Goal: Information Seeking & Learning: Check status

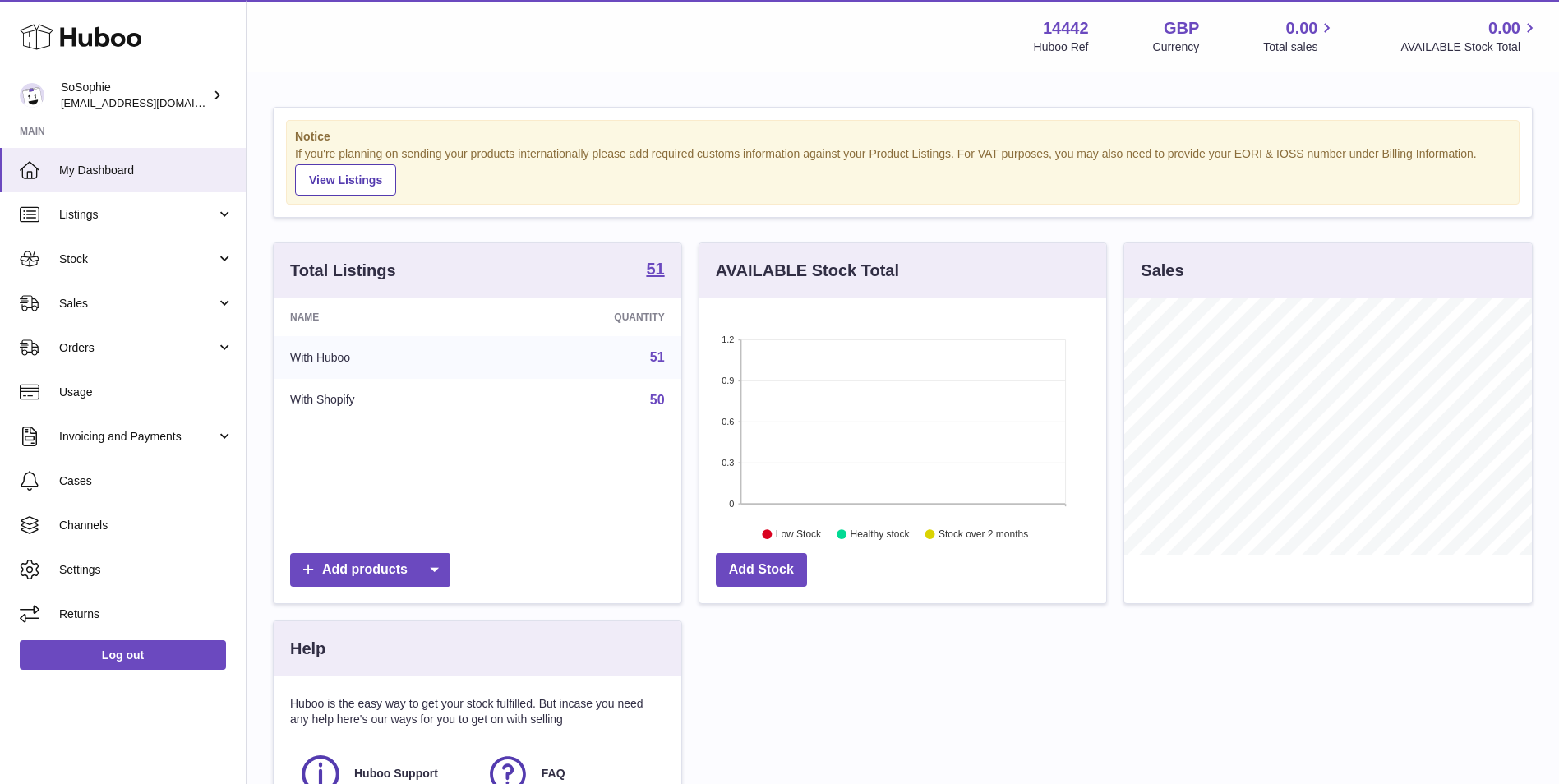
scroll to position [256, 407]
click at [178, 260] on span "Stock" at bounding box center [137, 259] width 157 height 15
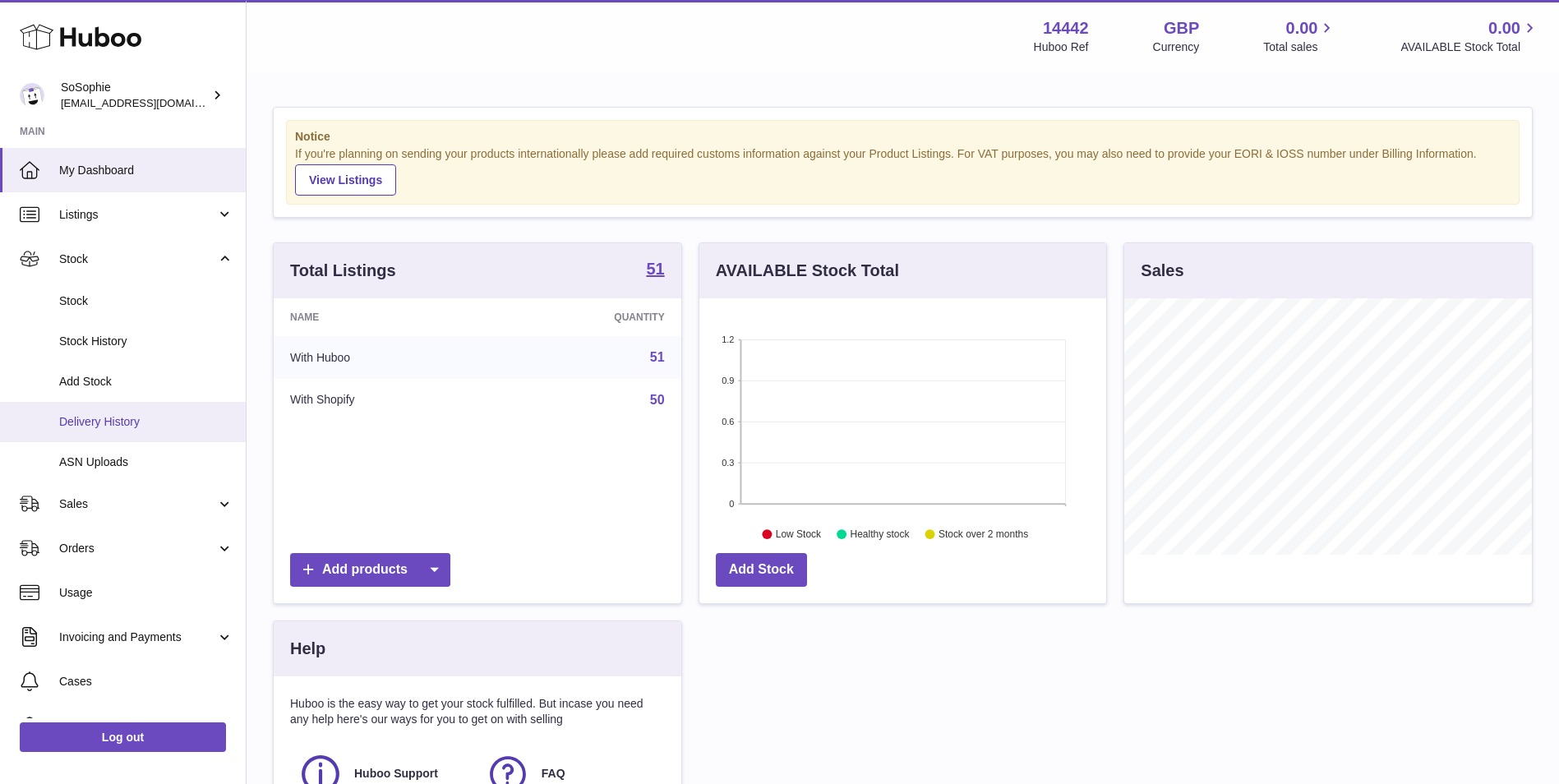
click at [141, 416] on span "Delivery History" at bounding box center [146, 421] width 174 height 15
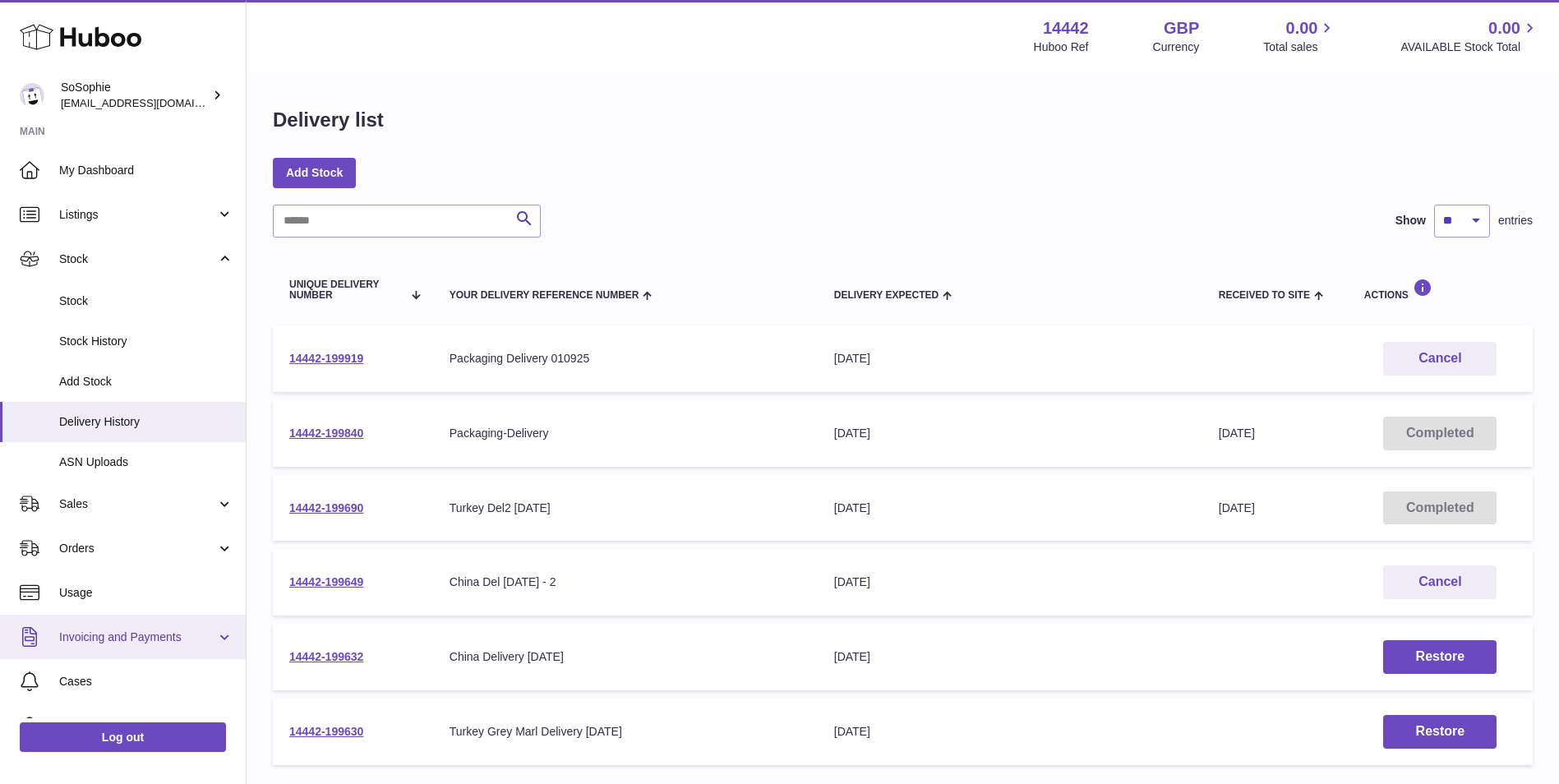
scroll to position [118, 0]
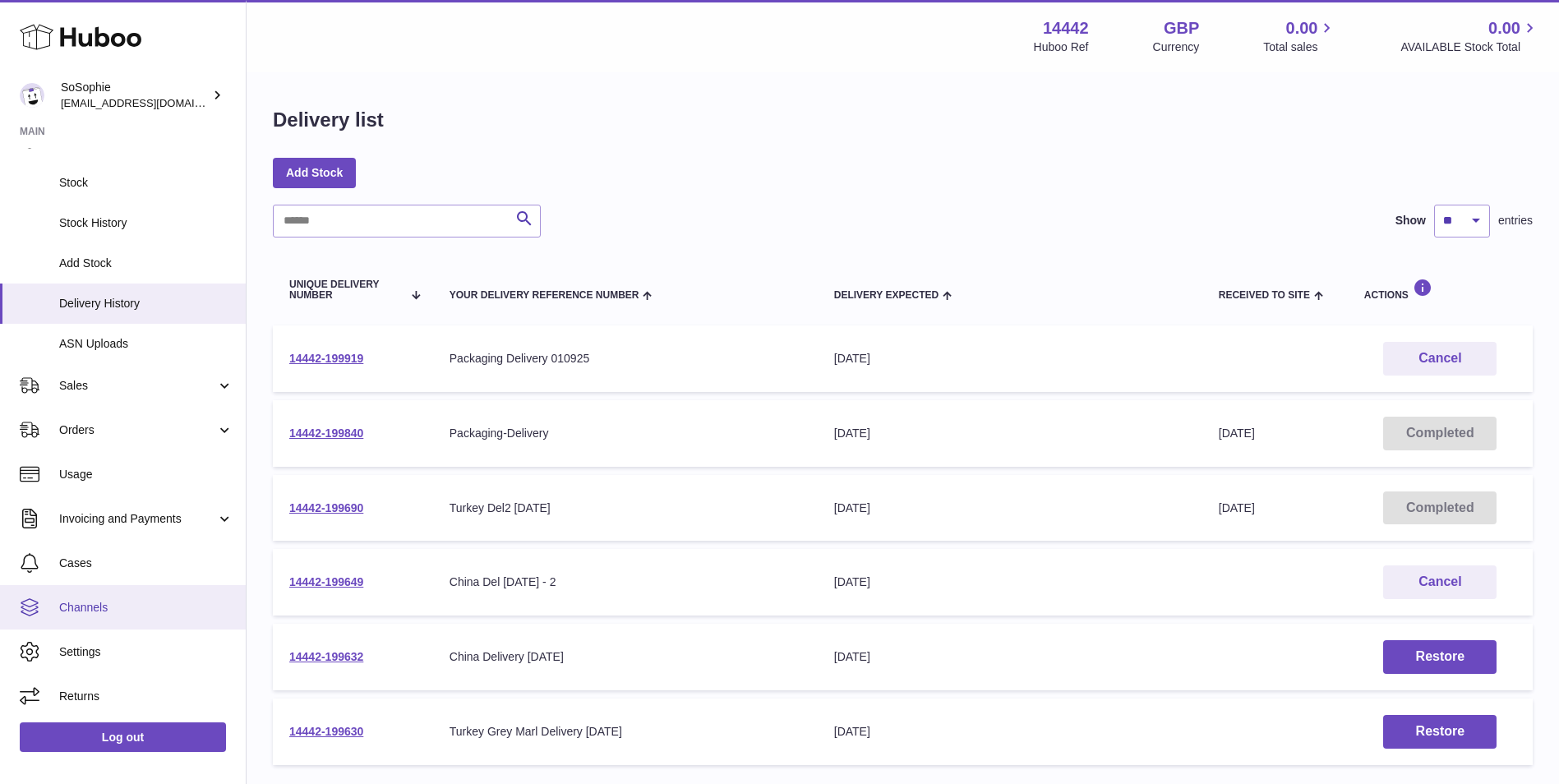
click at [109, 615] on span "Channels" at bounding box center [146, 607] width 174 height 15
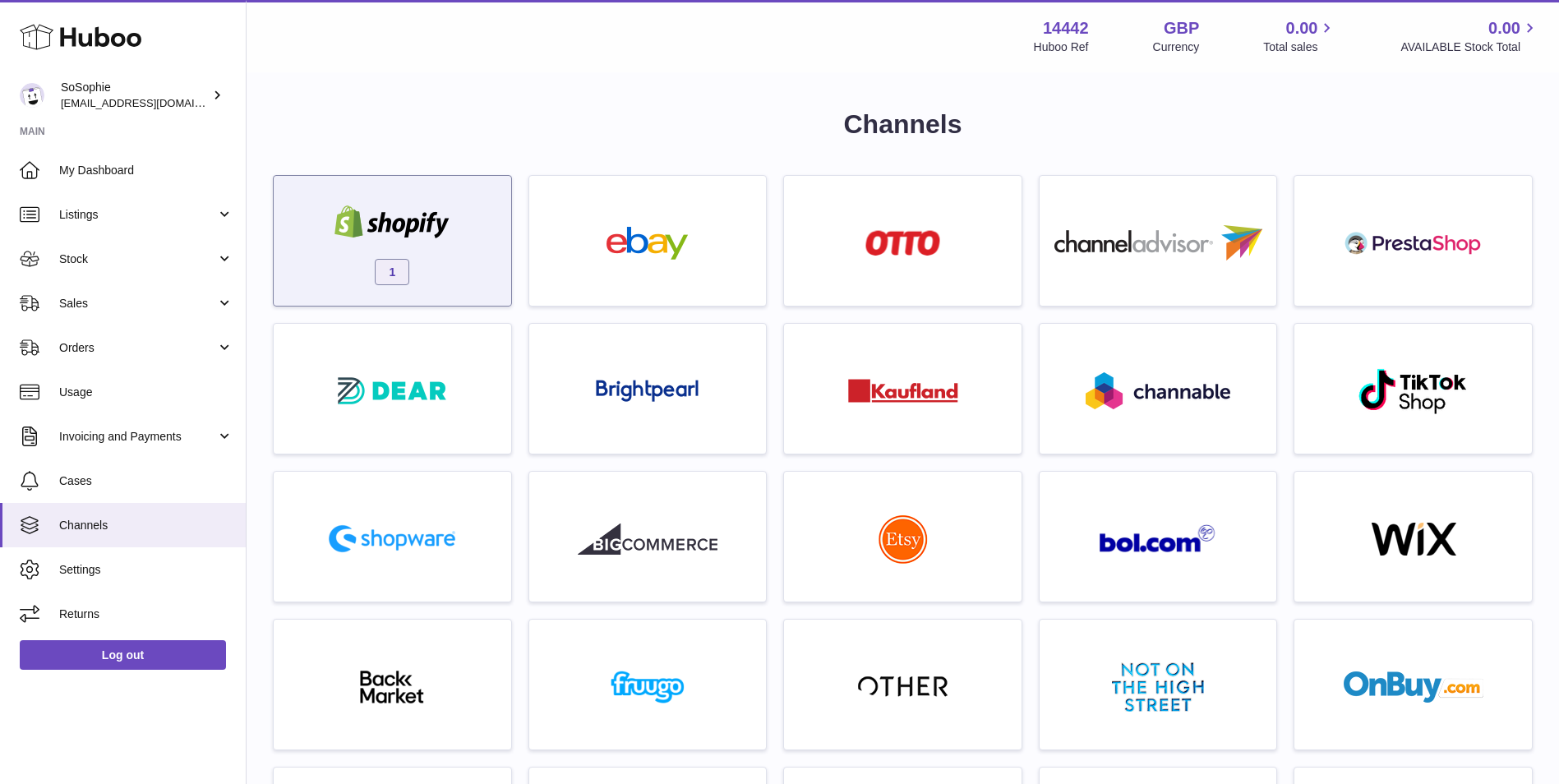
click at [473, 240] on div "1" at bounding box center [392, 245] width 221 height 105
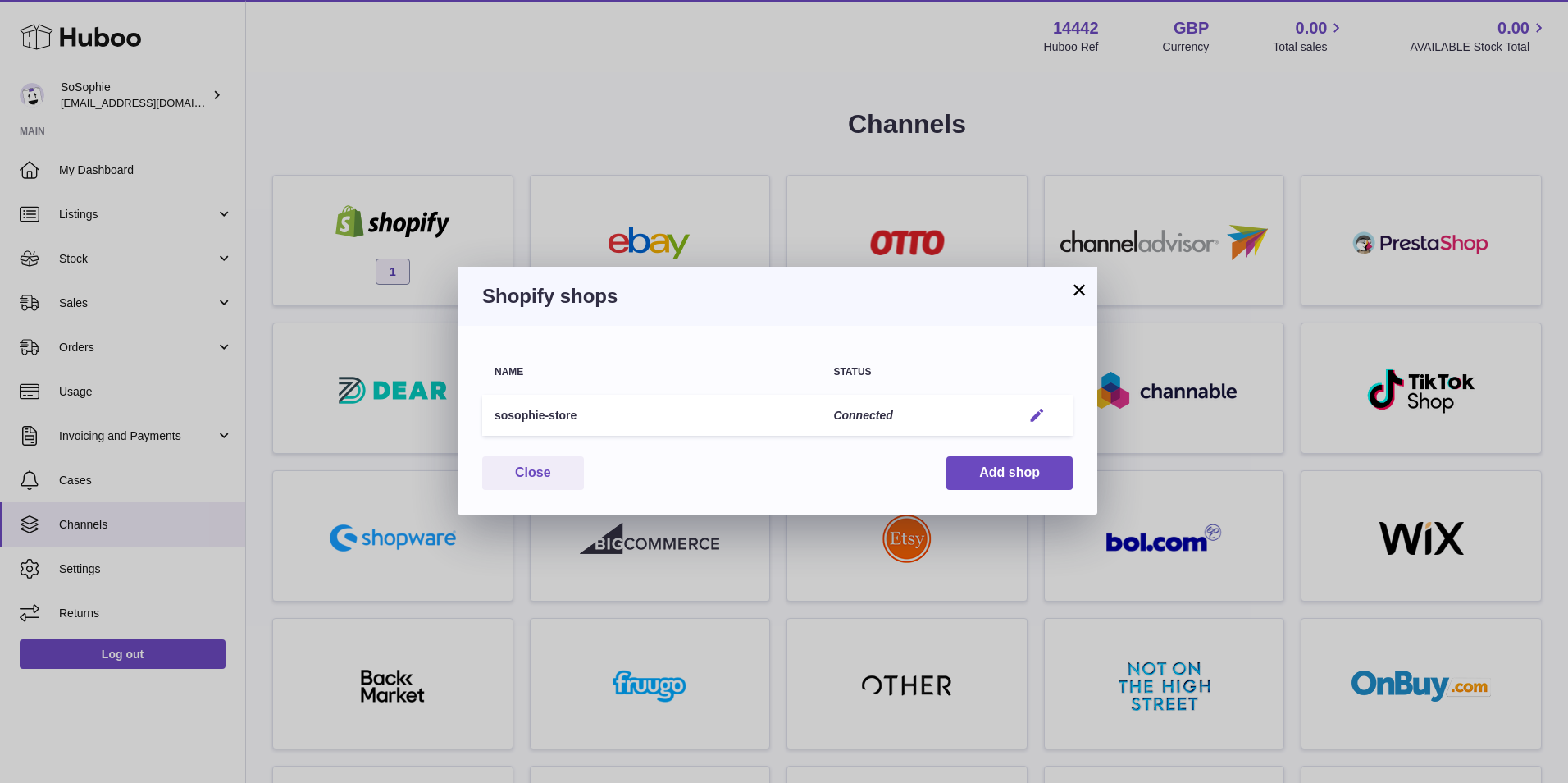
click at [1047, 414] on button "Edit" at bounding box center [1036, 416] width 30 height 17
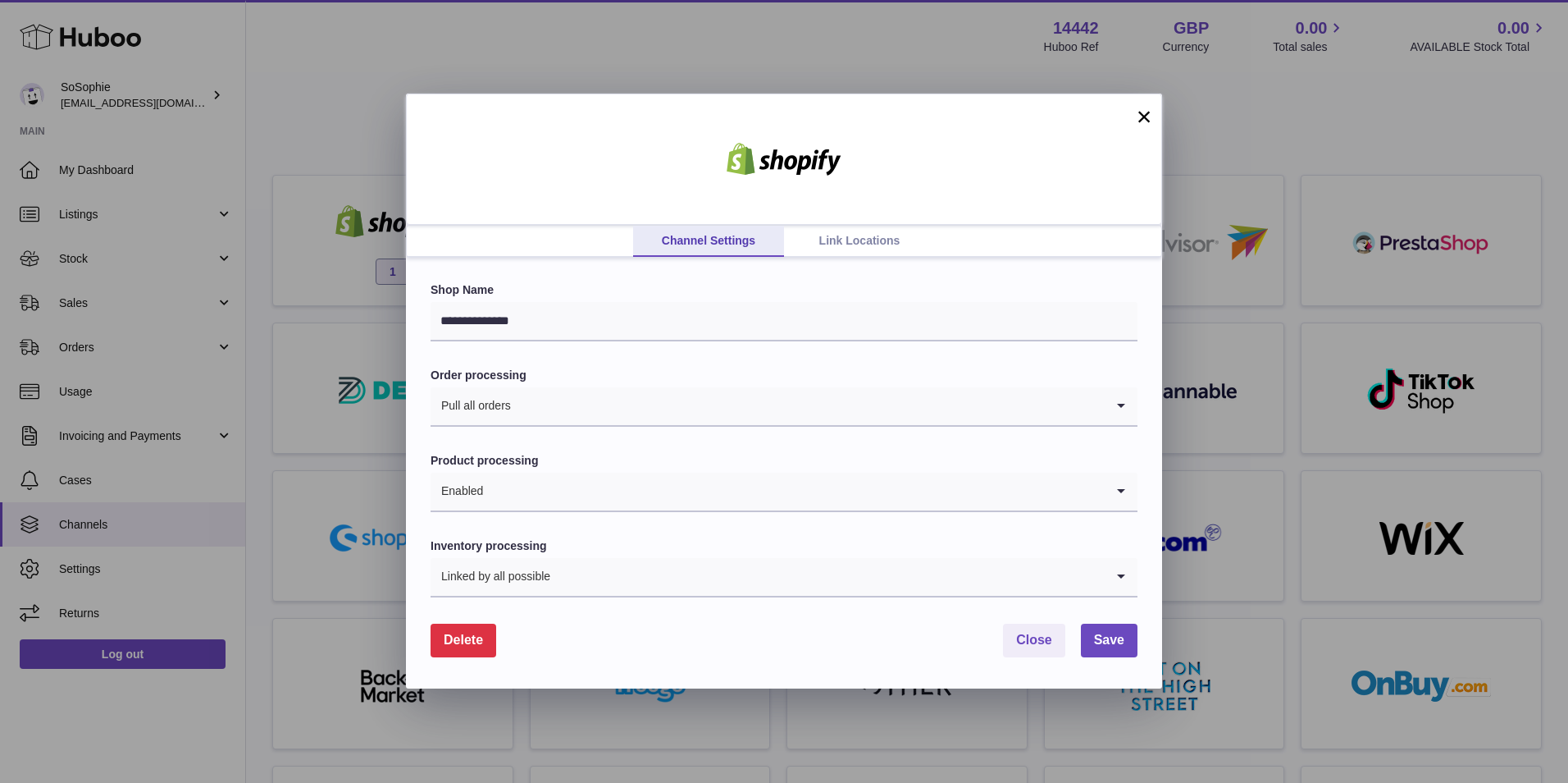
click at [790, 226] on link "Link Locations" at bounding box center [859, 241] width 151 height 31
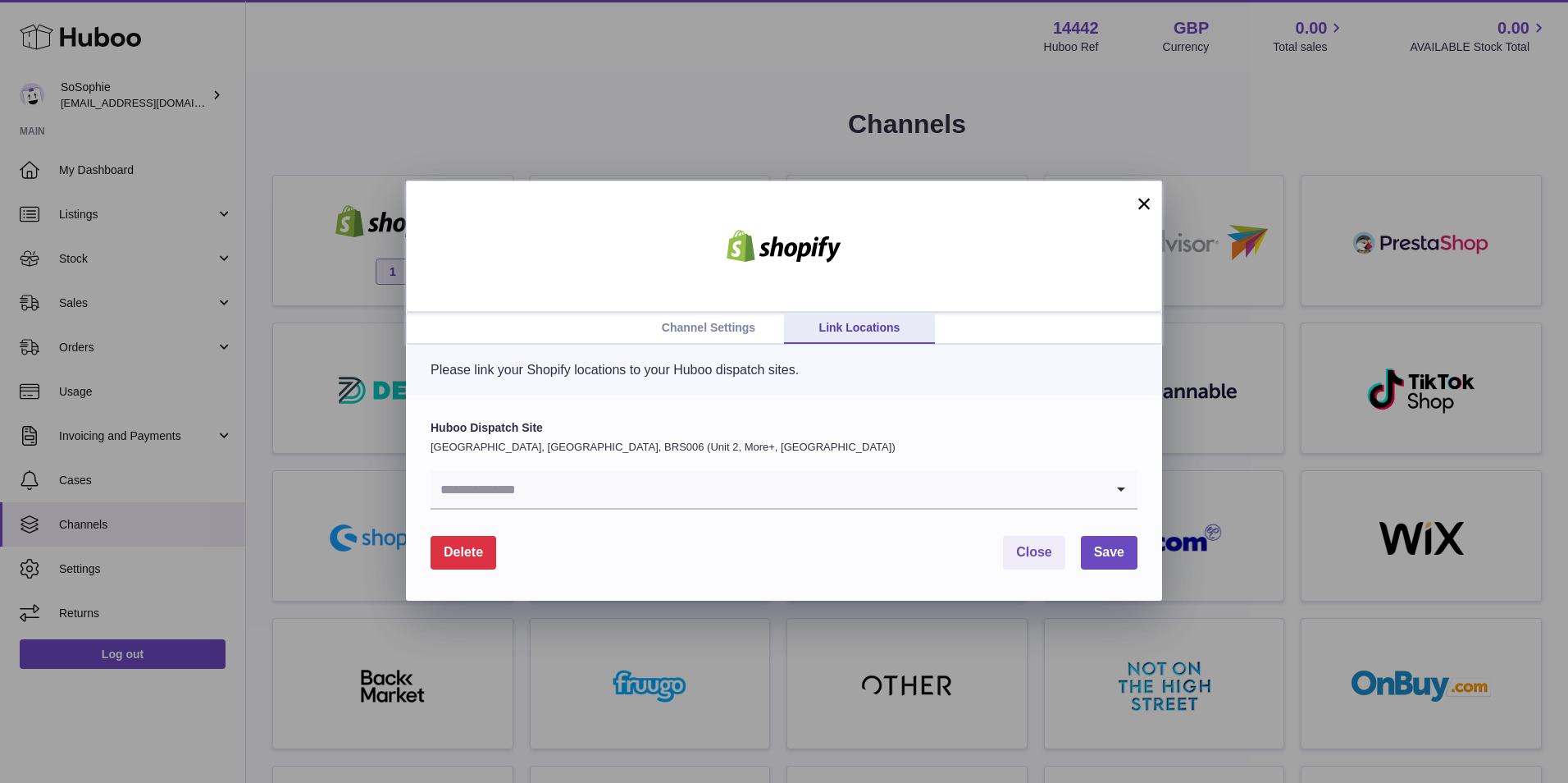
click at [1149, 200] on button "×" at bounding box center [1143, 204] width 19 height 19
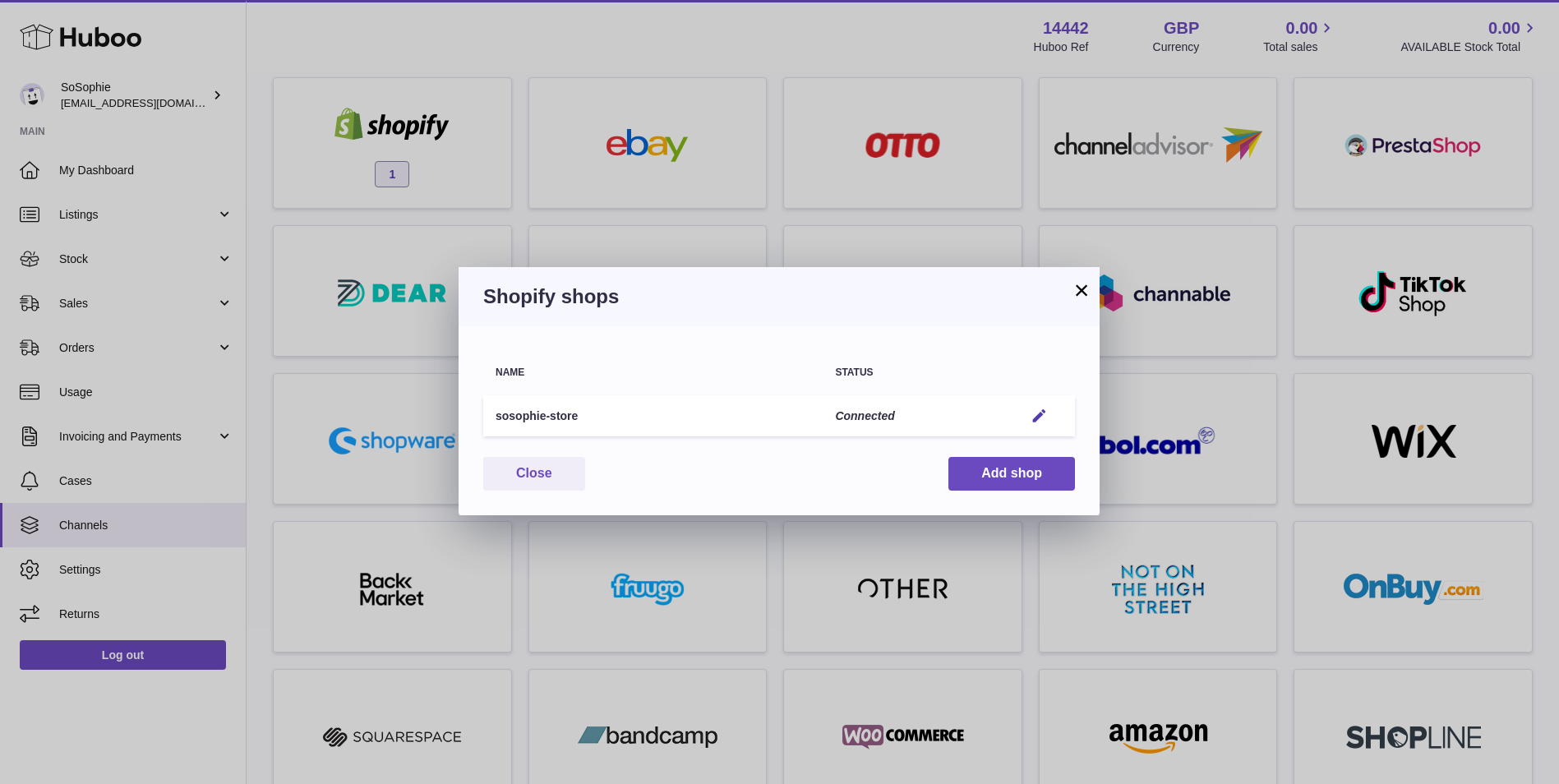
scroll to position [137, 0]
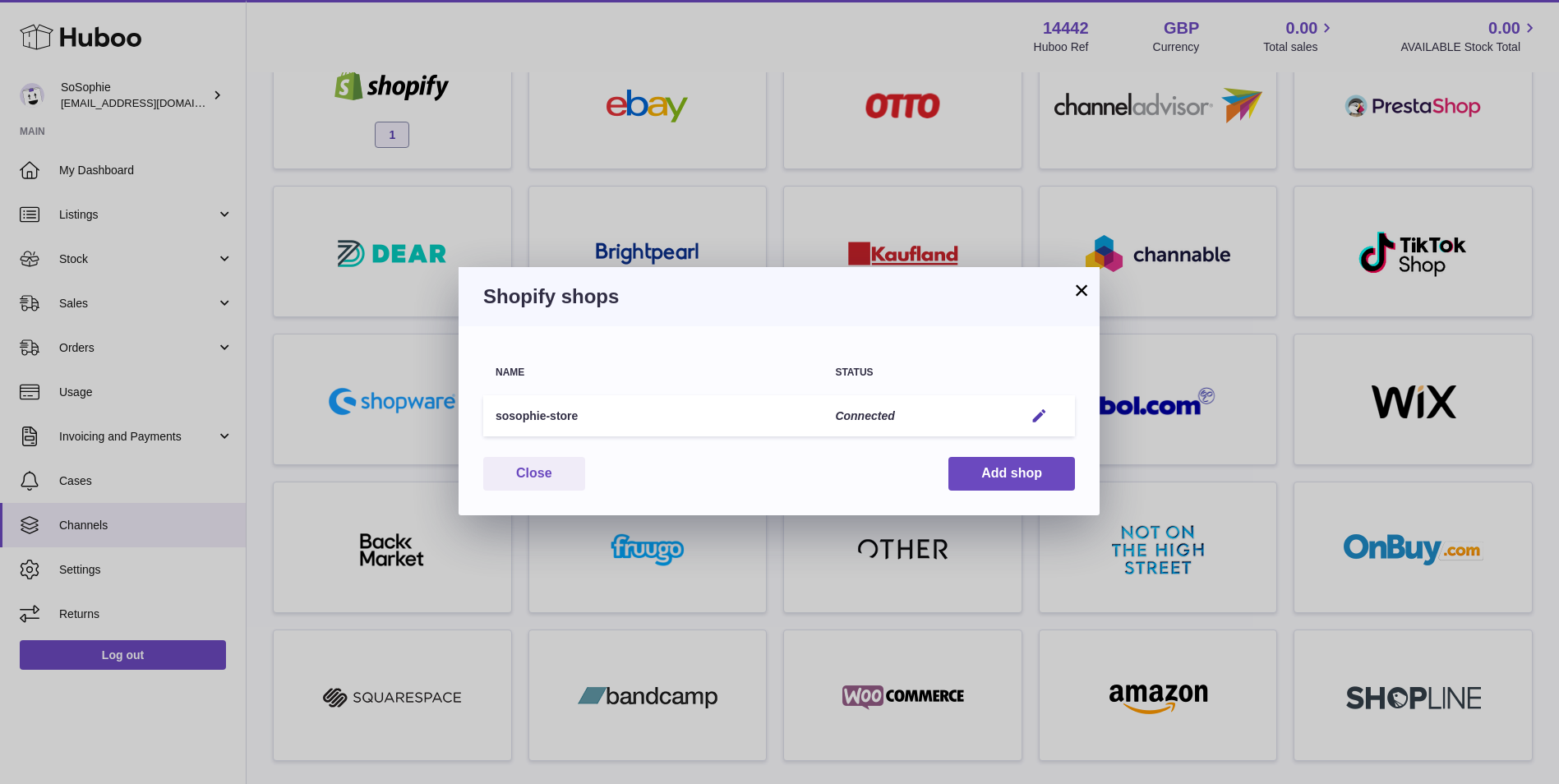
click at [1077, 293] on button "×" at bounding box center [1081, 290] width 19 height 19
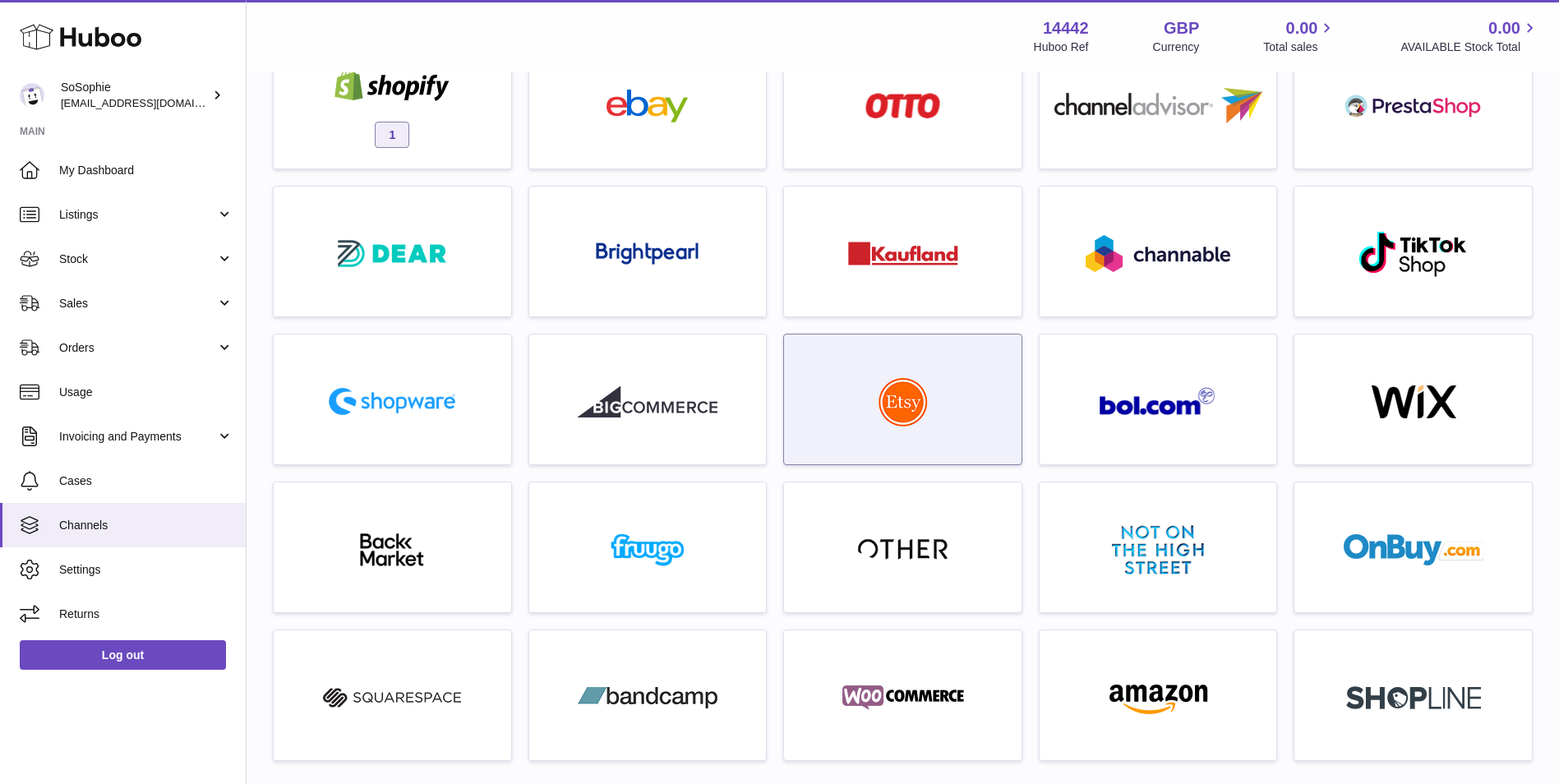
scroll to position [0, 0]
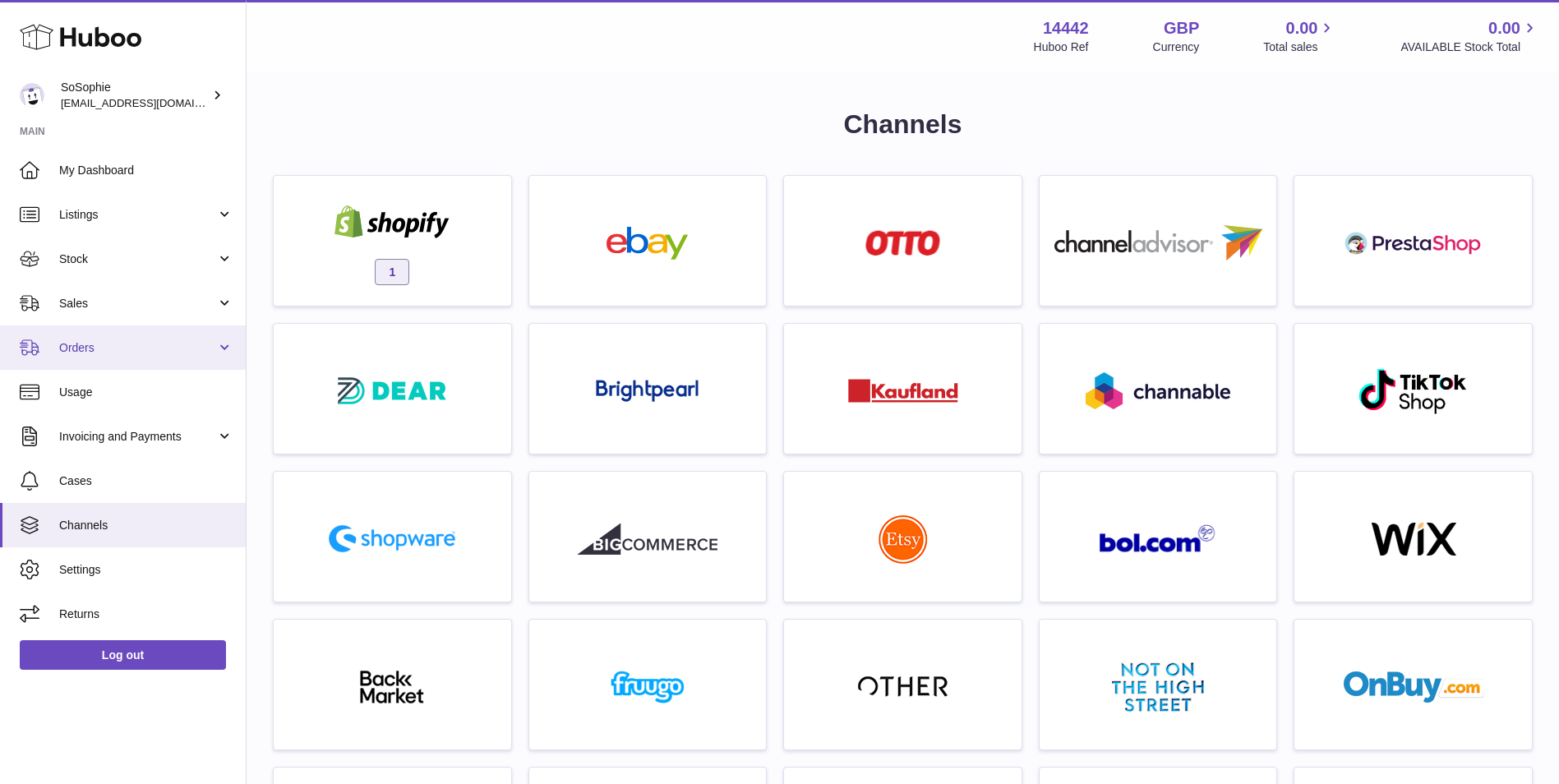
click at [156, 335] on link "Orders" at bounding box center [123, 348] width 246 height 44
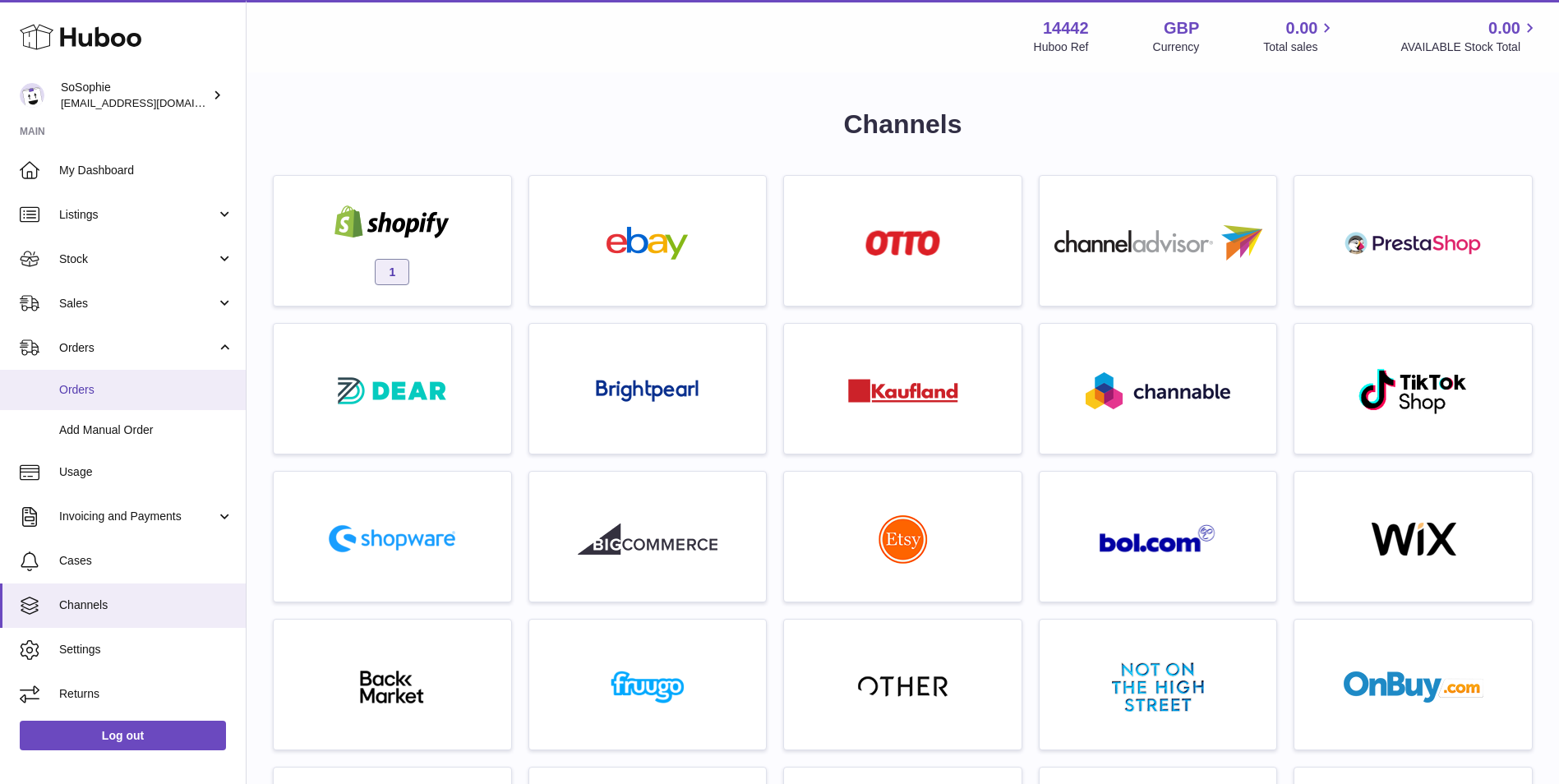
click at [159, 396] on span "Orders" at bounding box center [146, 390] width 174 height 15
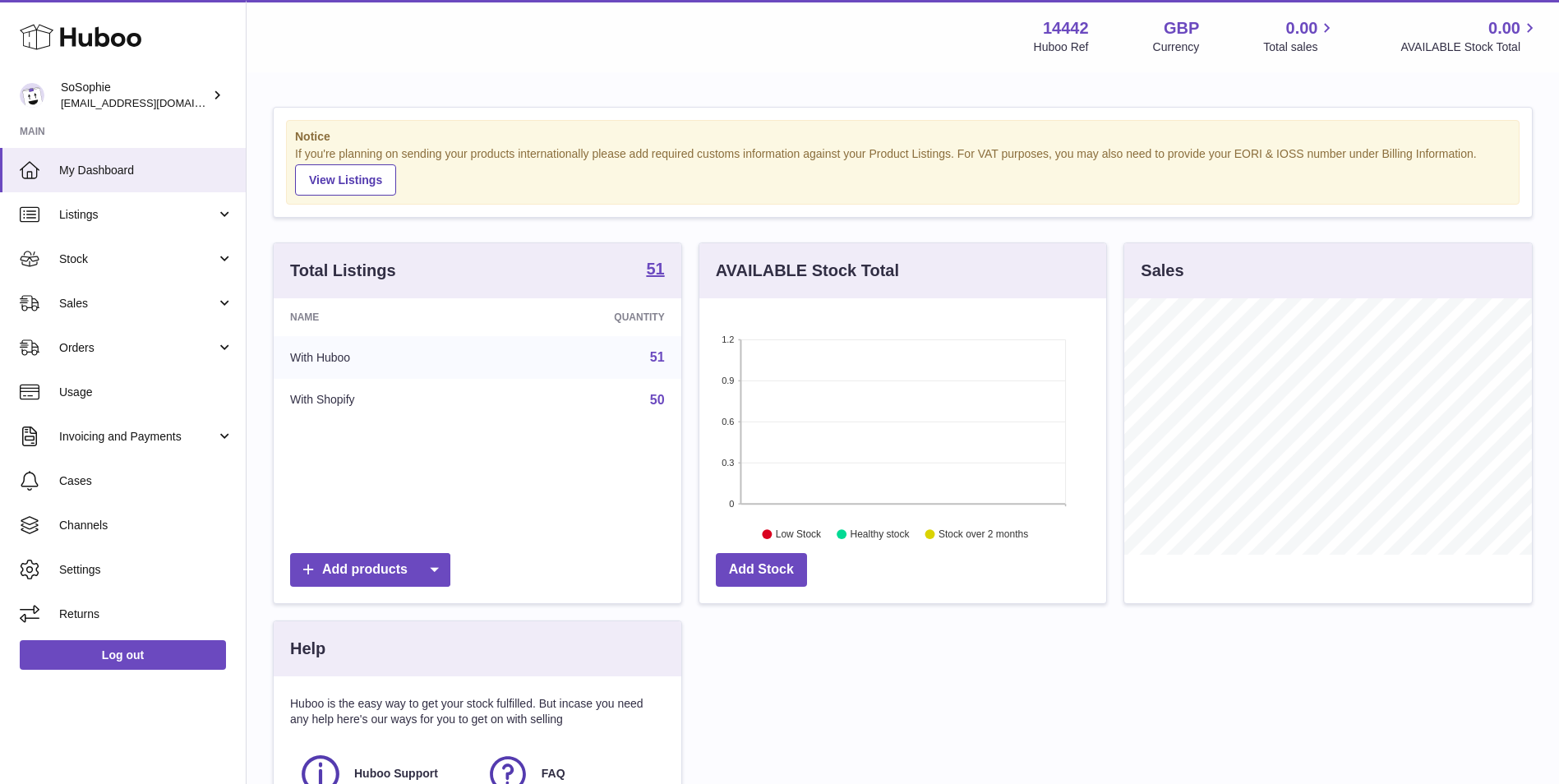
scroll to position [256, 407]
click at [662, 275] on strong "51" at bounding box center [655, 268] width 18 height 16
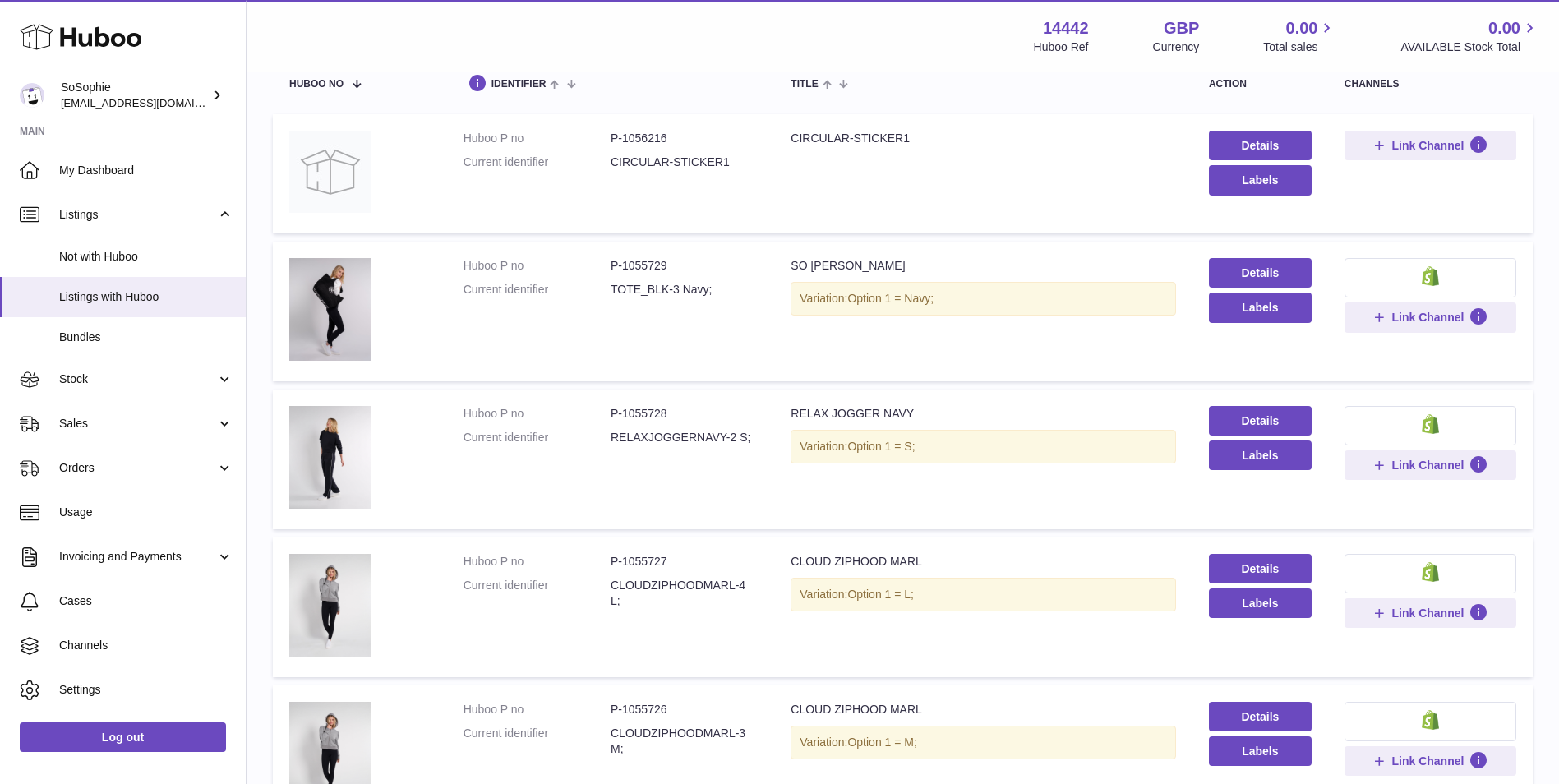
scroll to position [137, 0]
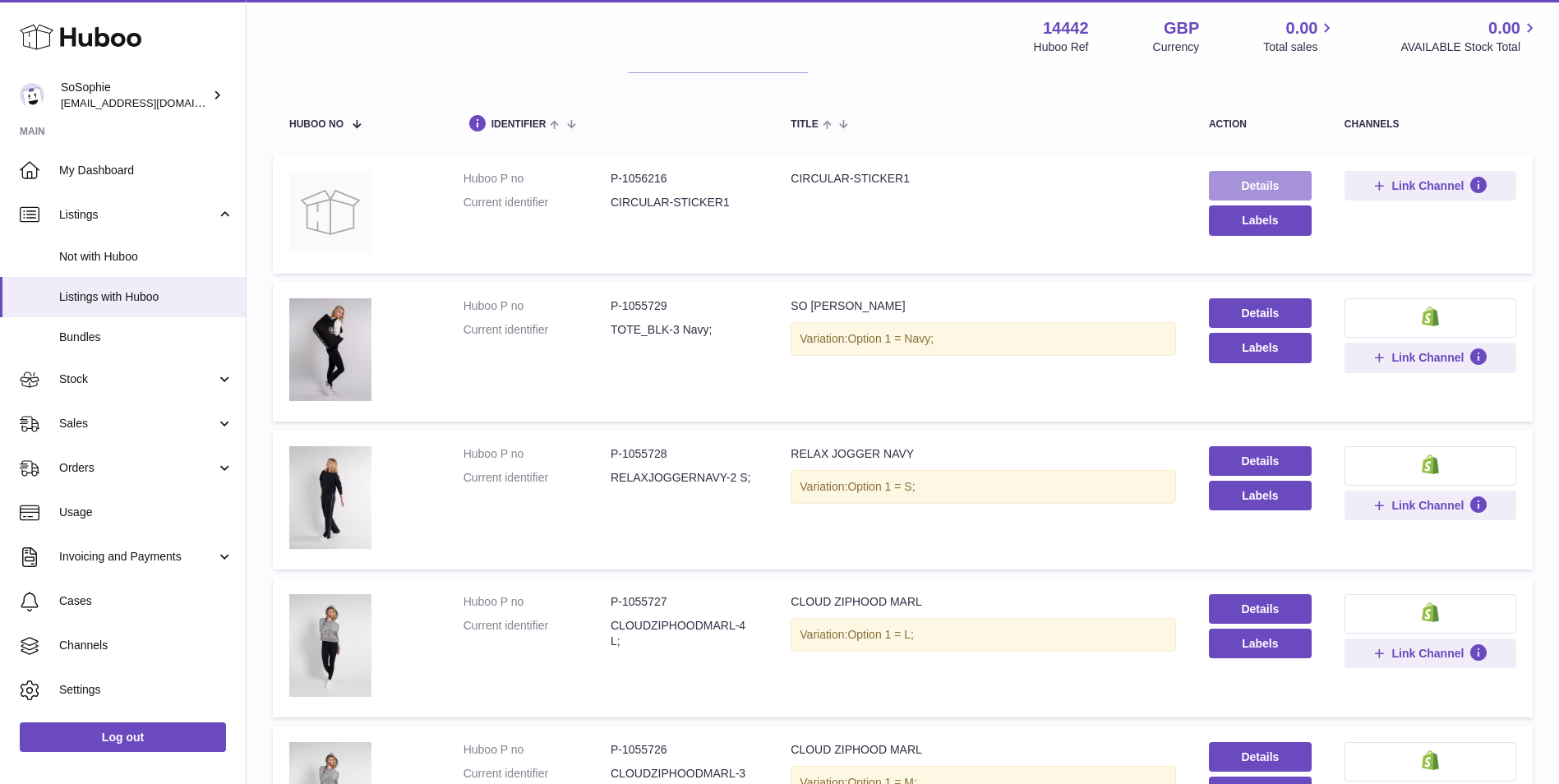
click at [1223, 185] on link "Details" at bounding box center [1260, 186] width 103 height 30
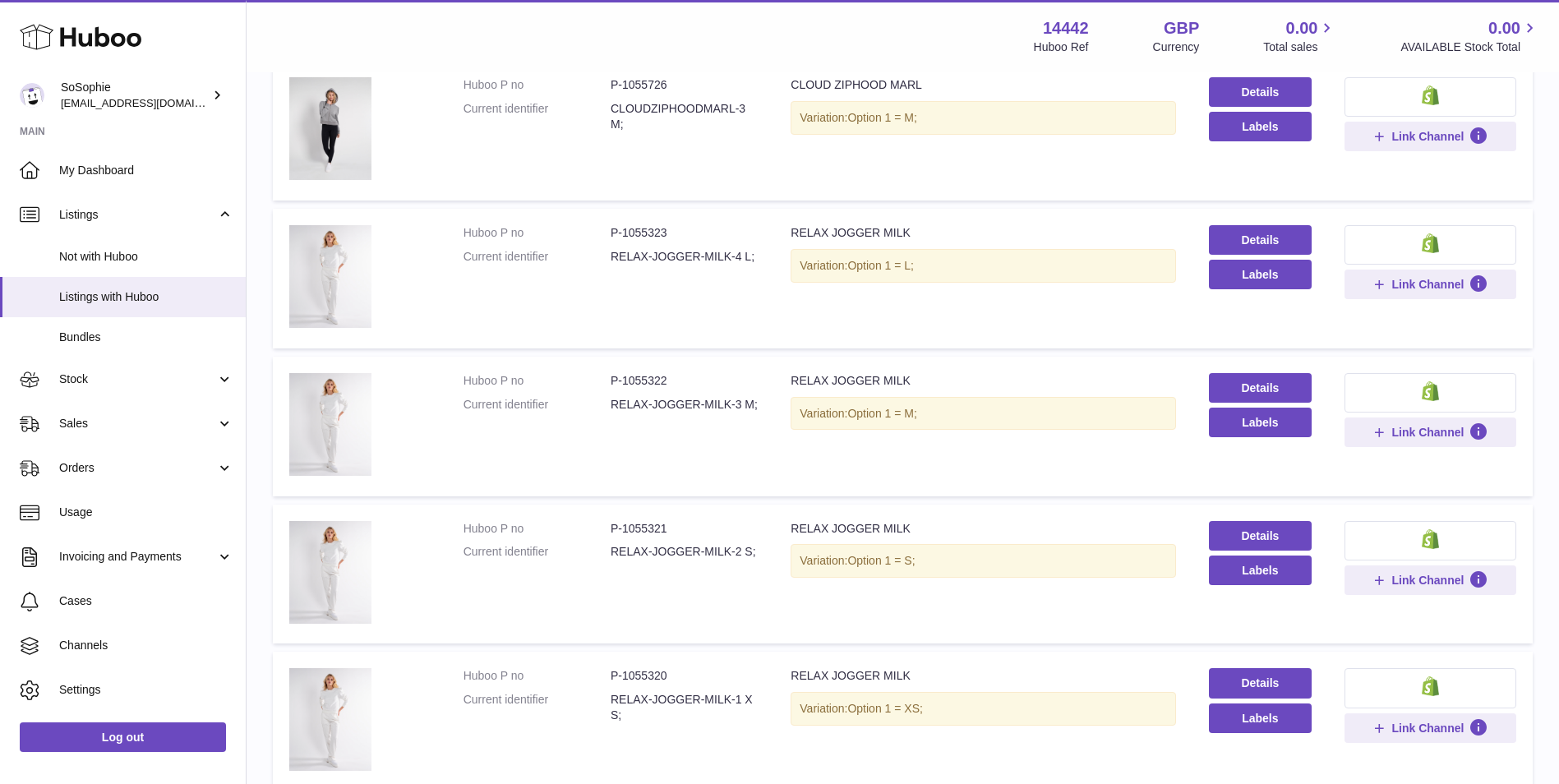
scroll to position [1095, 0]
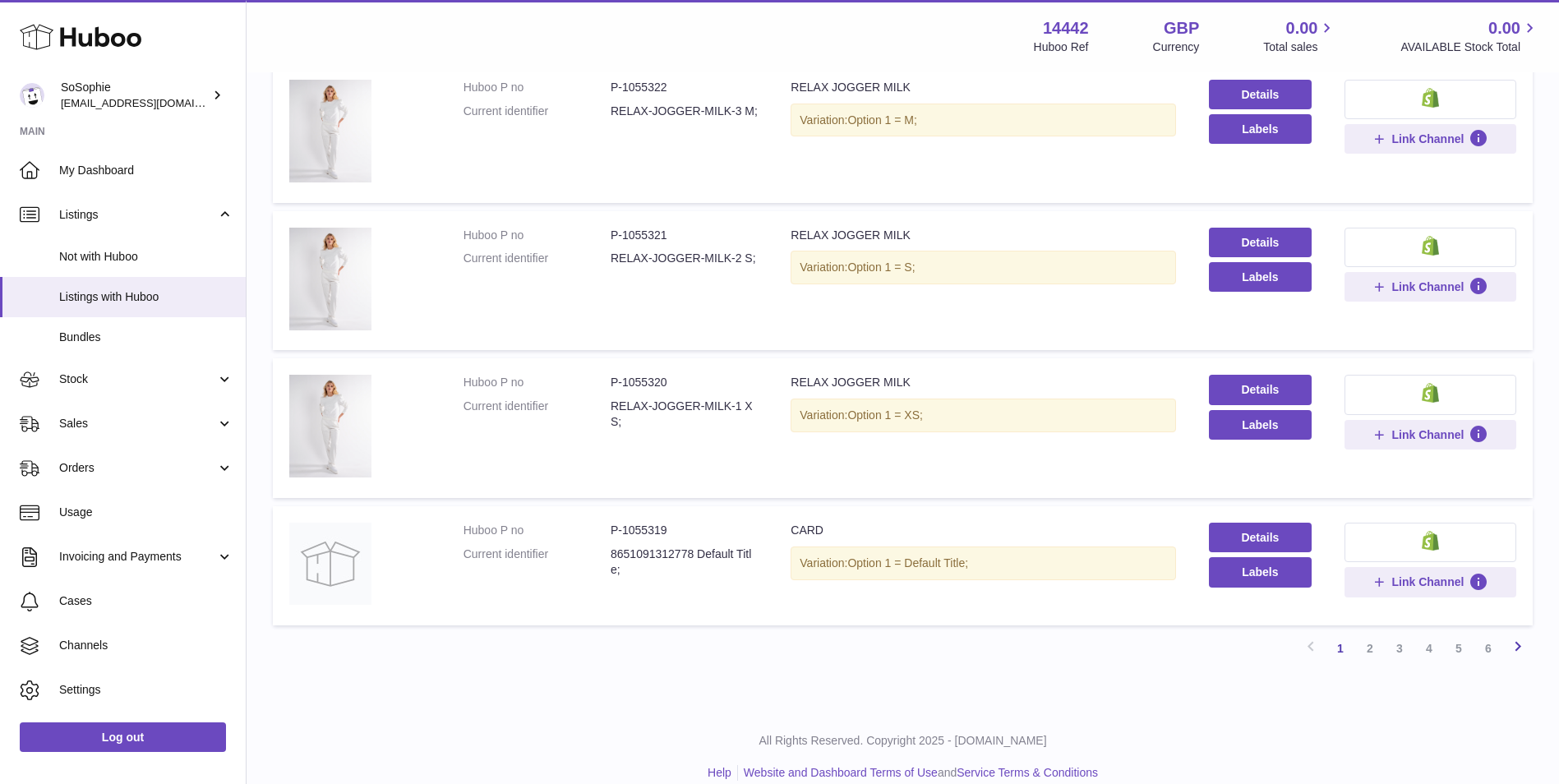
click at [1515, 642] on icon at bounding box center [1517, 646] width 19 height 20
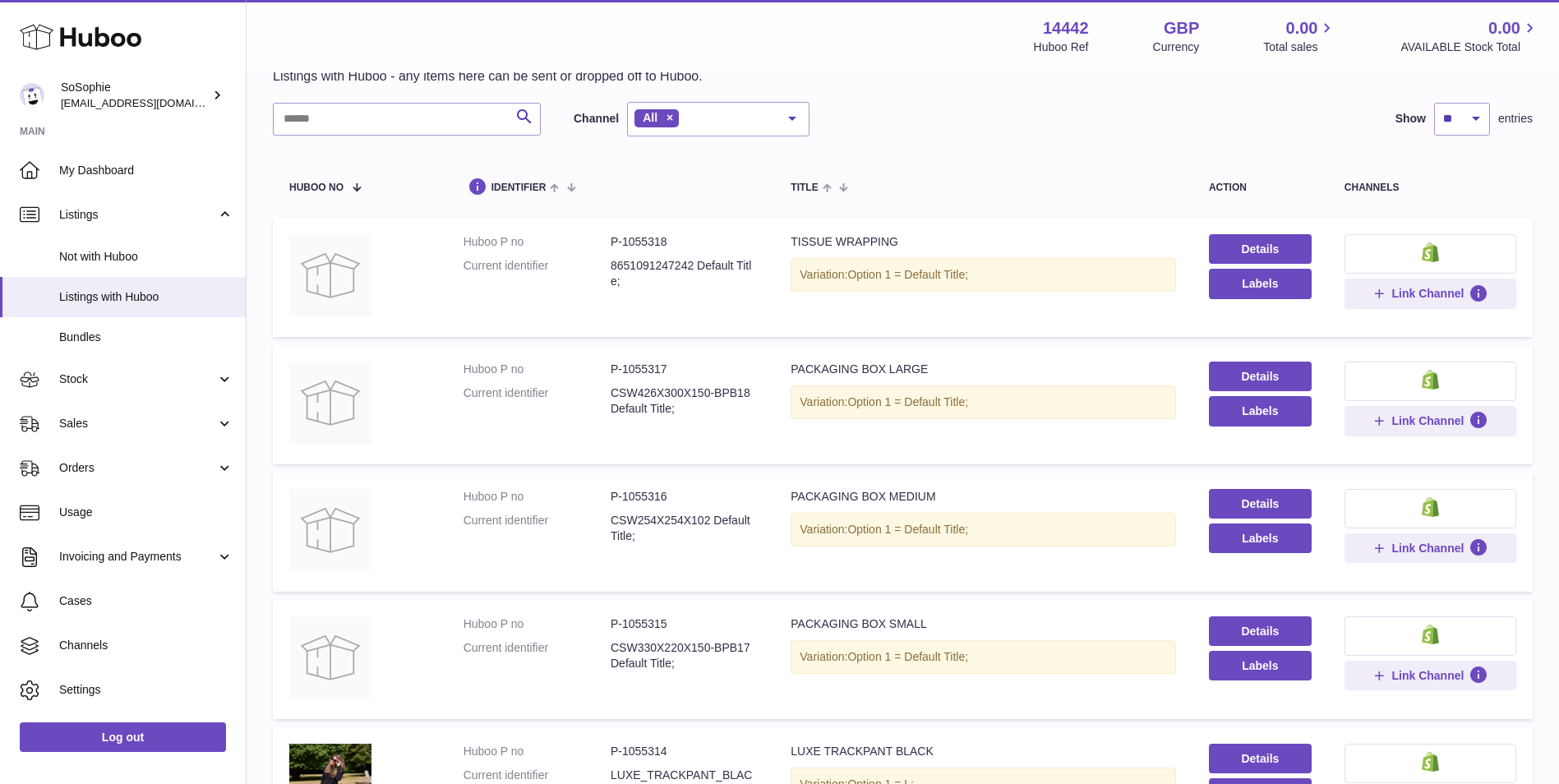
scroll to position [1032, 0]
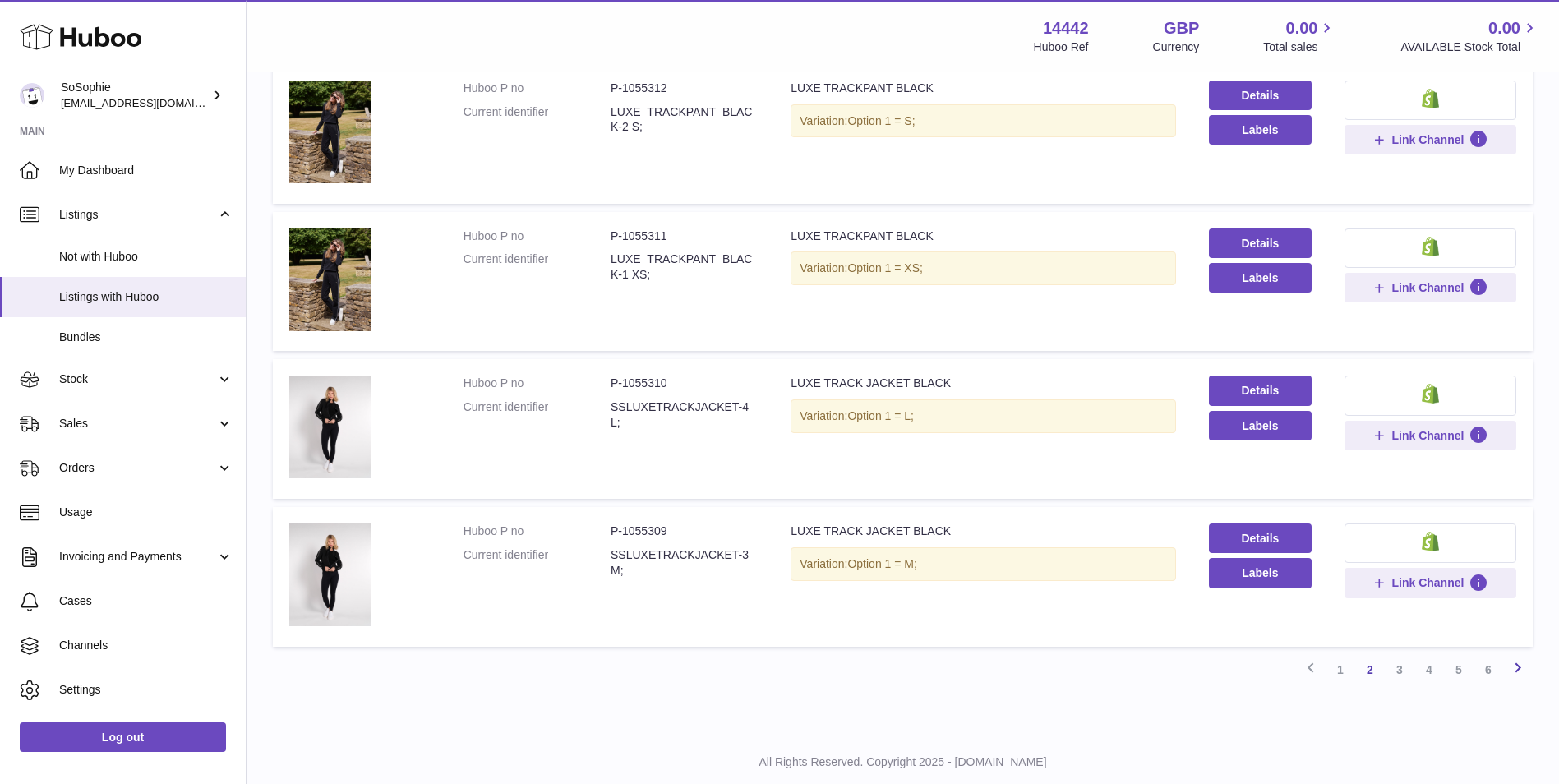
click at [1528, 669] on link "Next" at bounding box center [1517, 669] width 30 height 30
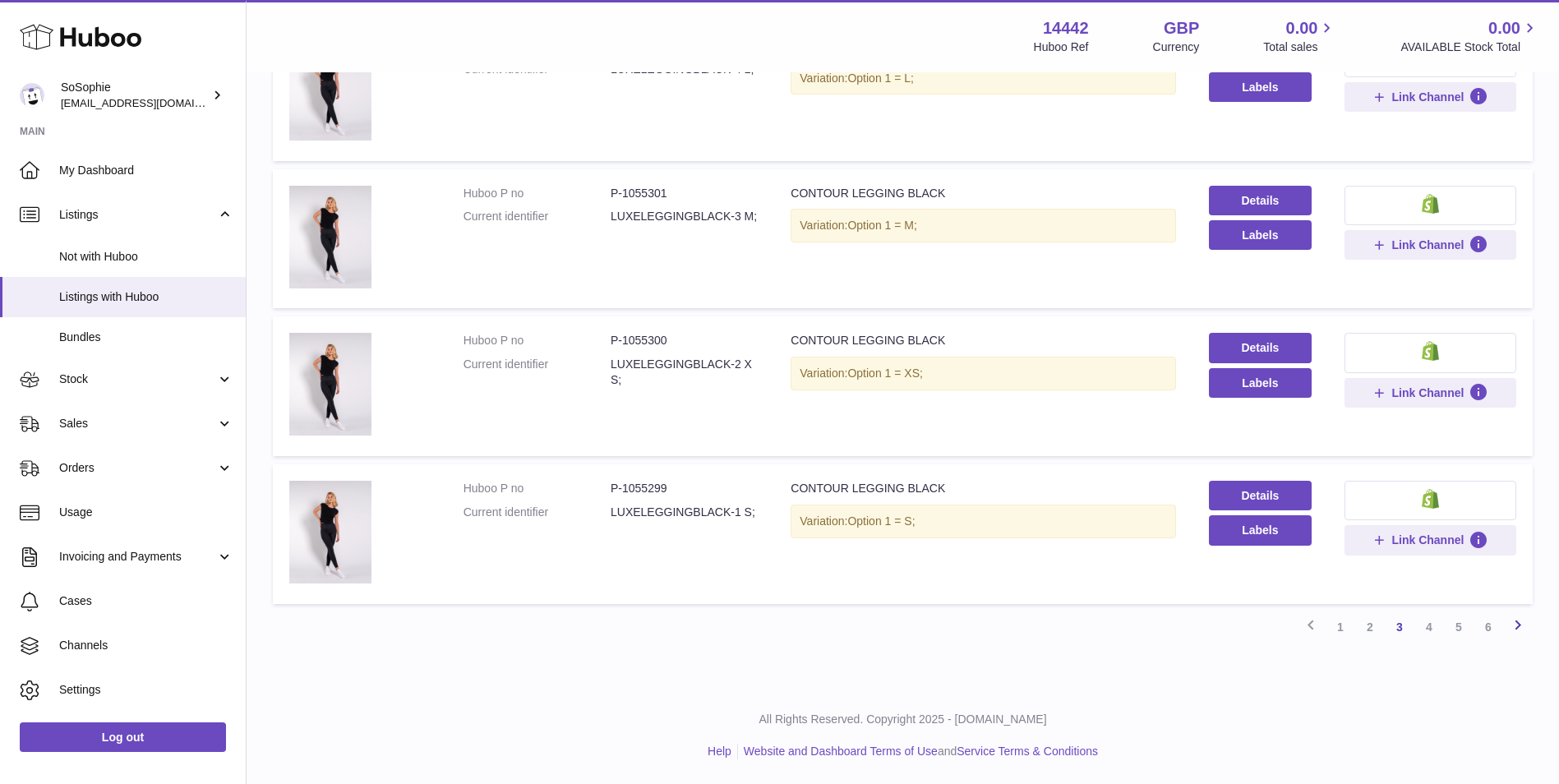
click at [1527, 632] on icon at bounding box center [1517, 624] width 19 height 20
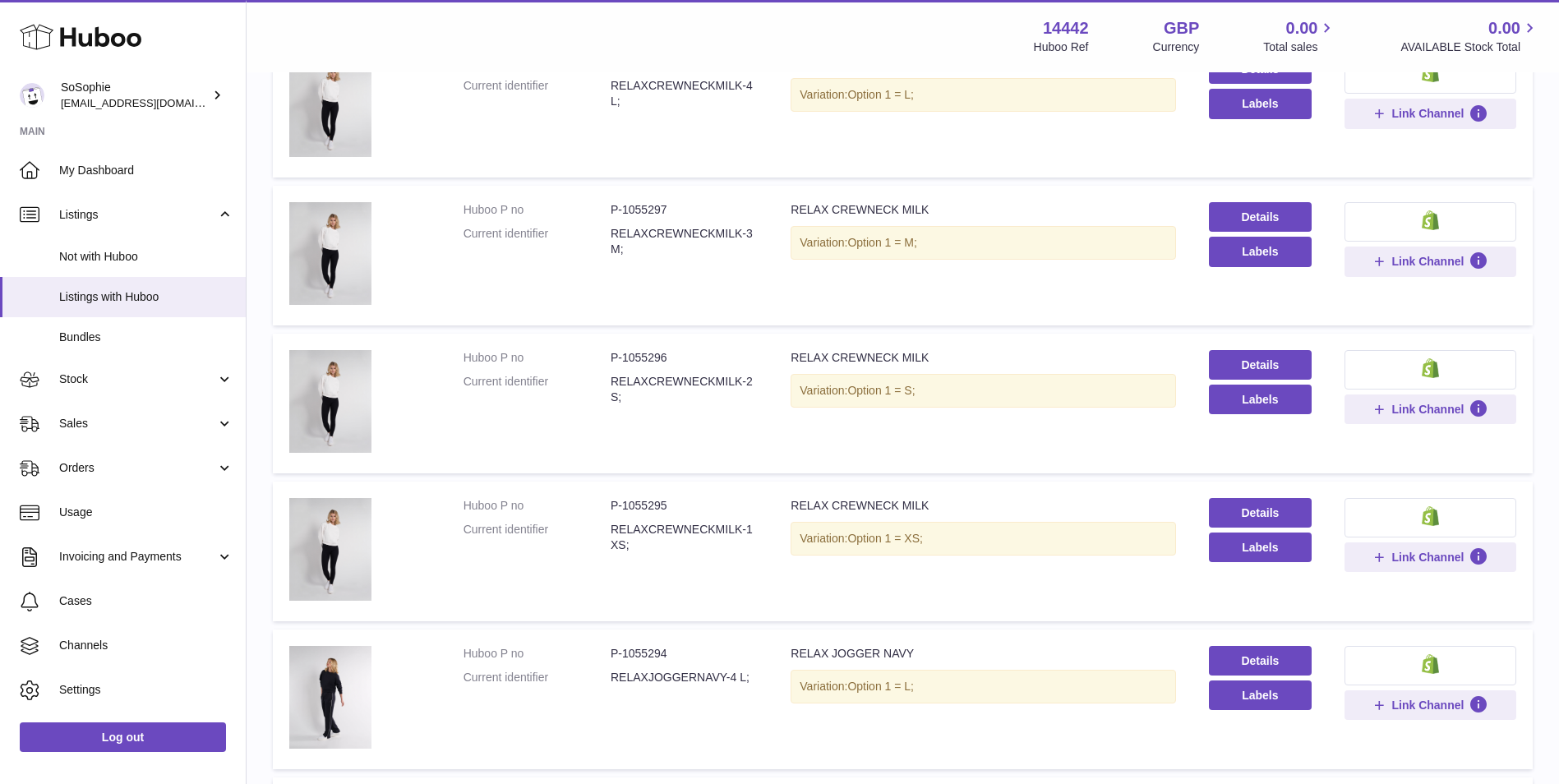
scroll to position [73, 0]
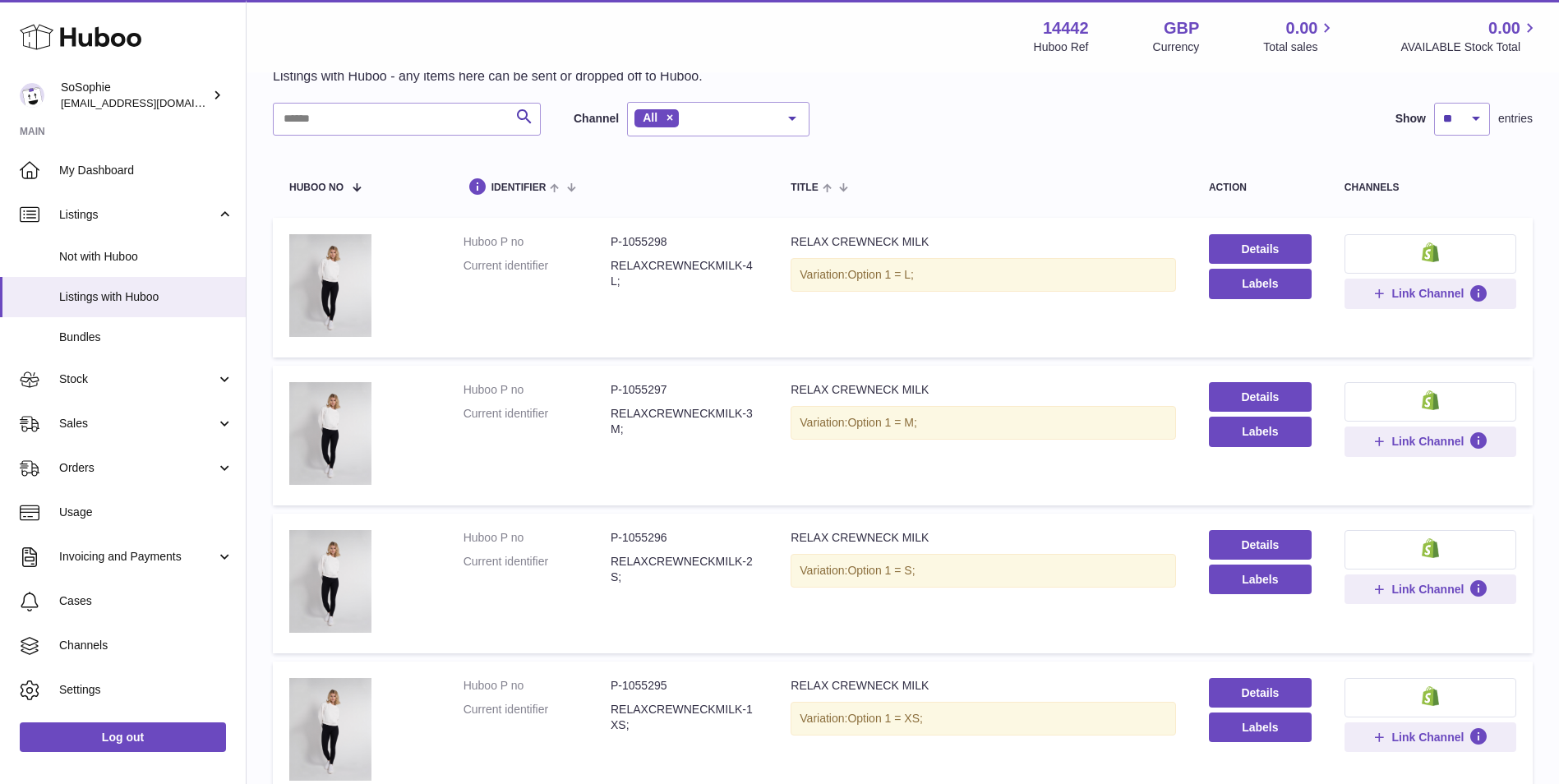
click at [1074, 125] on div "Search Channel All All eBay Amazon Shopify Woocommerce Etsy No elements found. …" at bounding box center [902, 119] width 1260 height 35
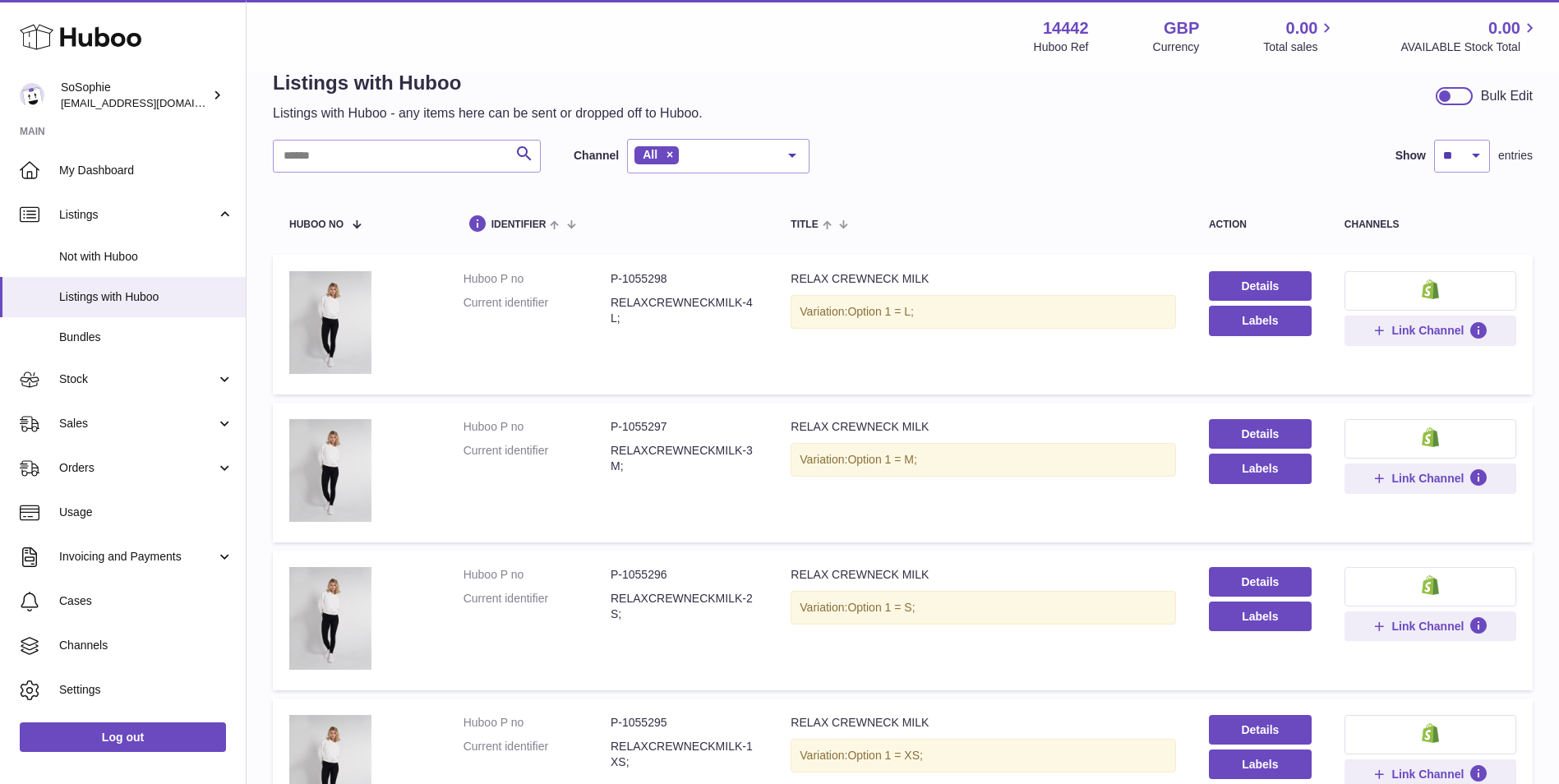
scroll to position [0, 0]
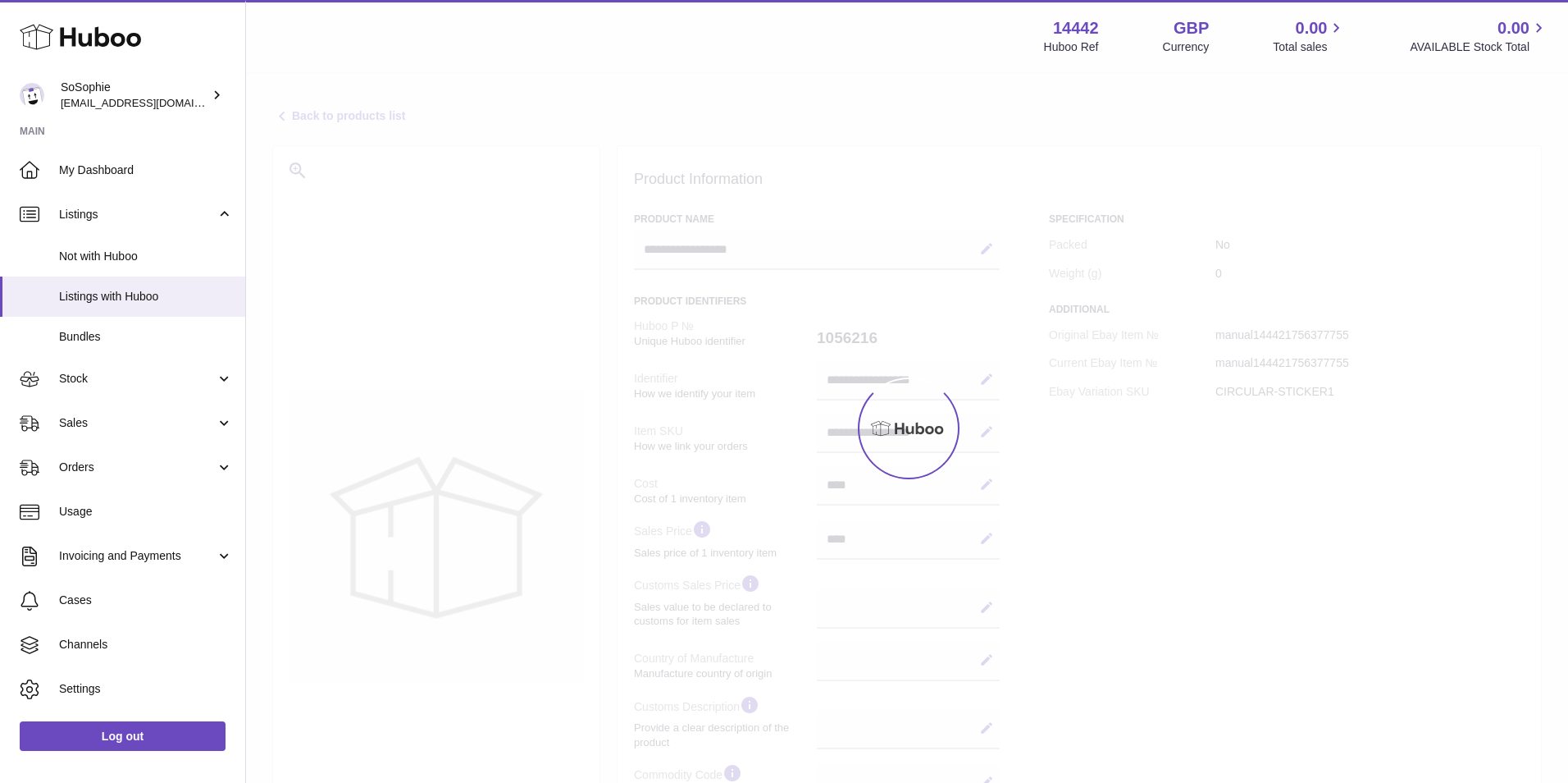
select select
select select "****"
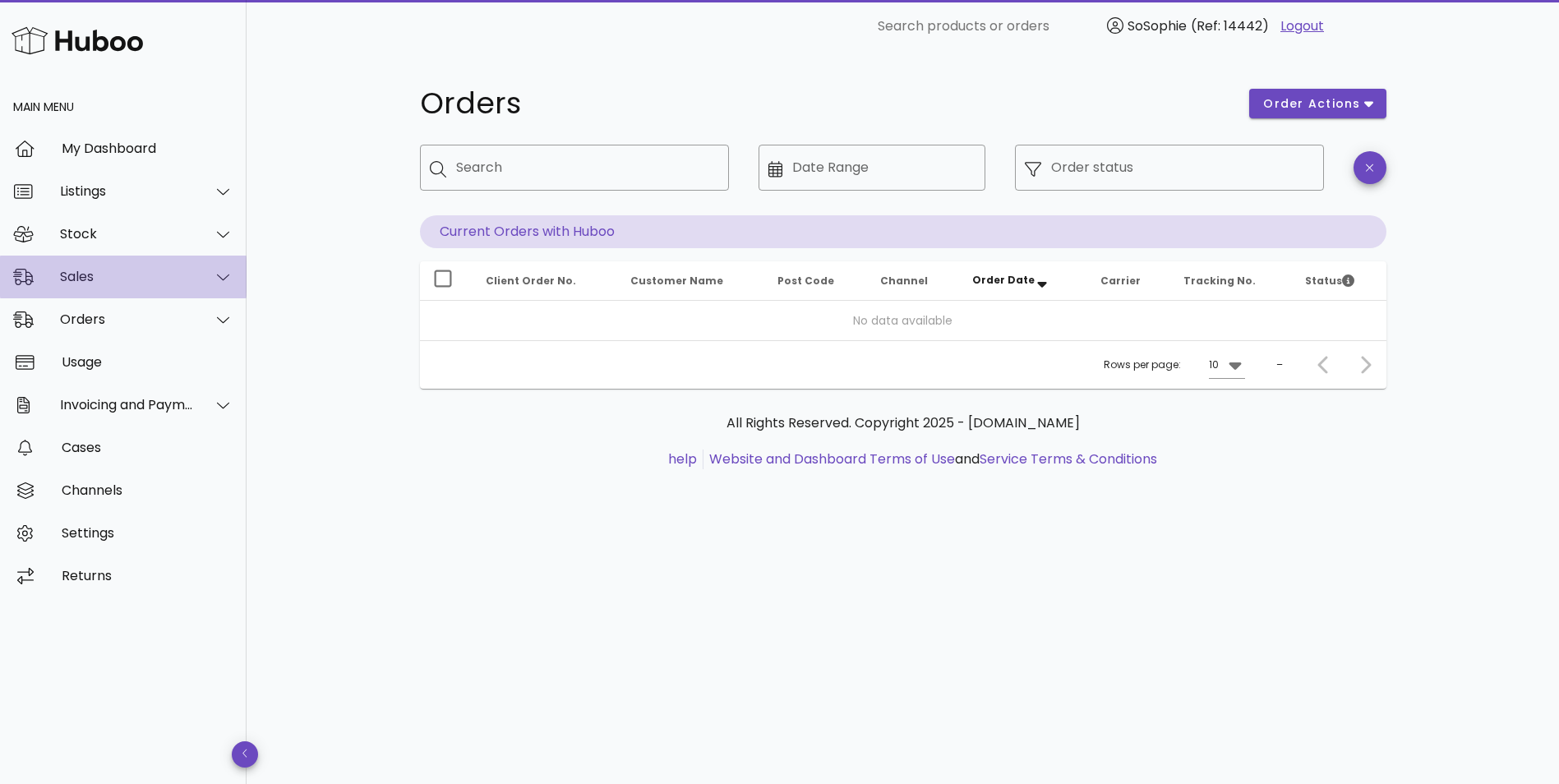
click at [133, 273] on div "Sales" at bounding box center [127, 276] width 134 height 15
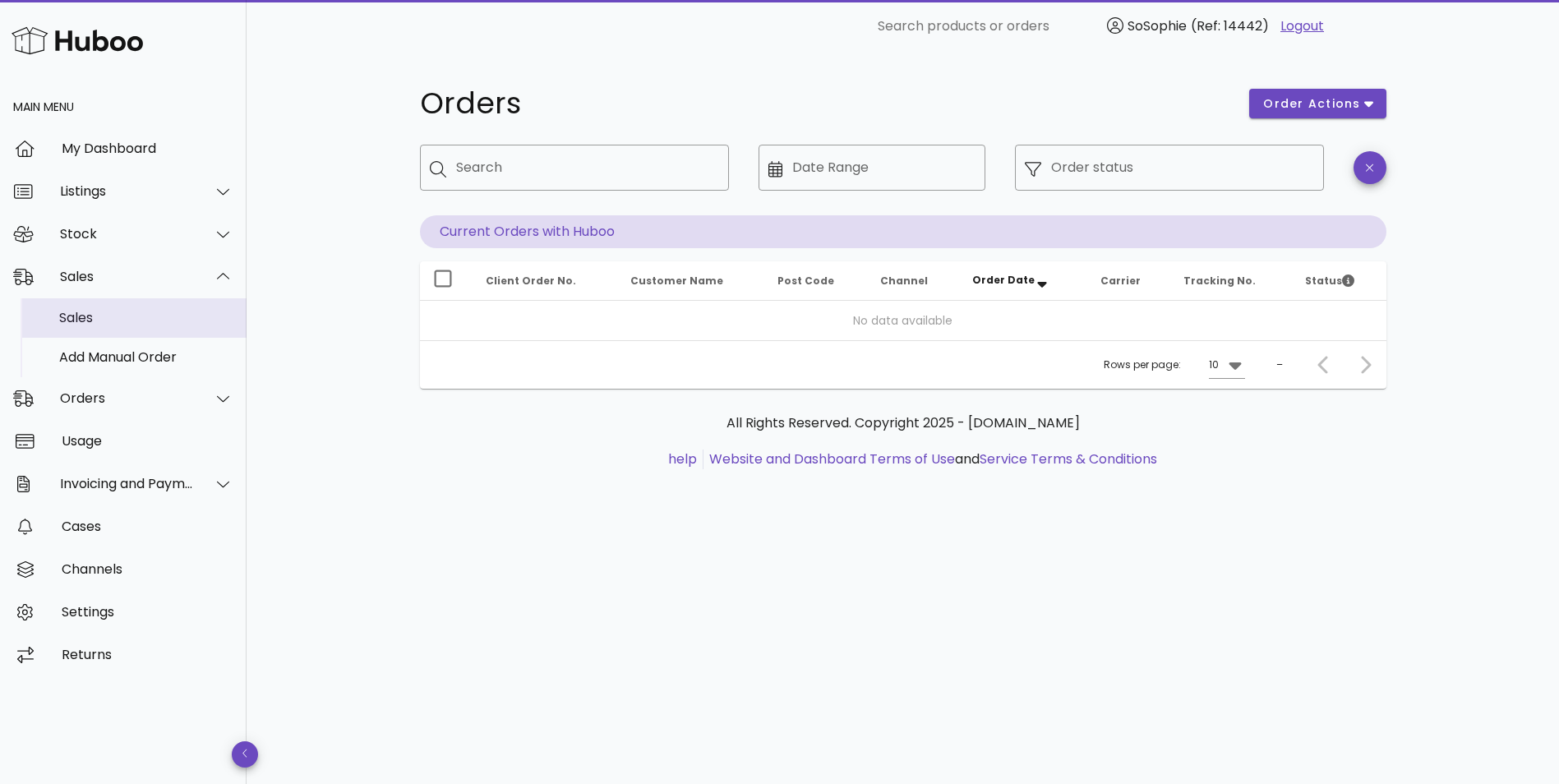
click at [144, 306] on div "Sales" at bounding box center [146, 317] width 174 height 36
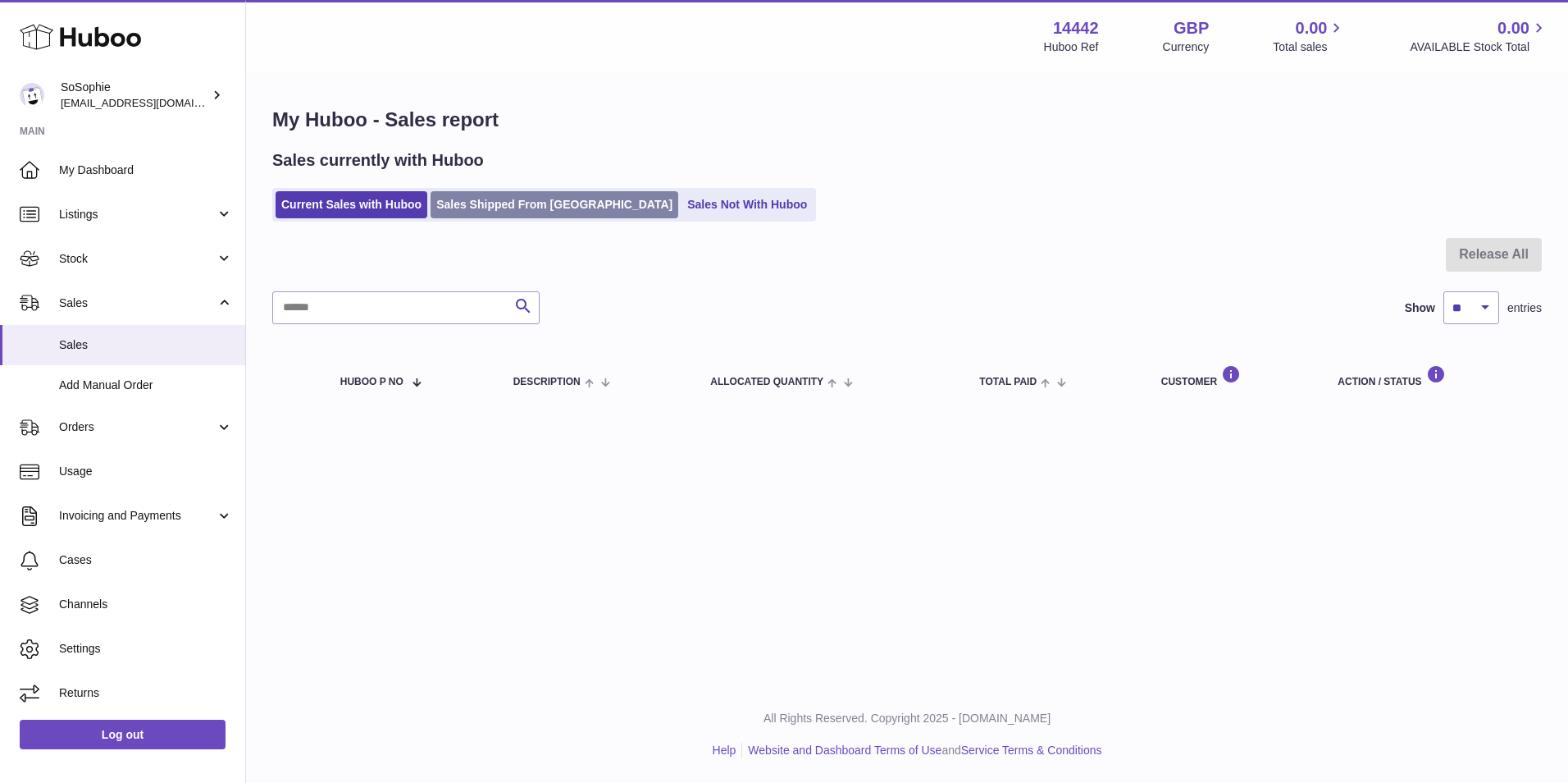
click at [544, 208] on link "Sales Shipped From [GEOGRAPHIC_DATA]" at bounding box center [554, 205] width 248 height 27
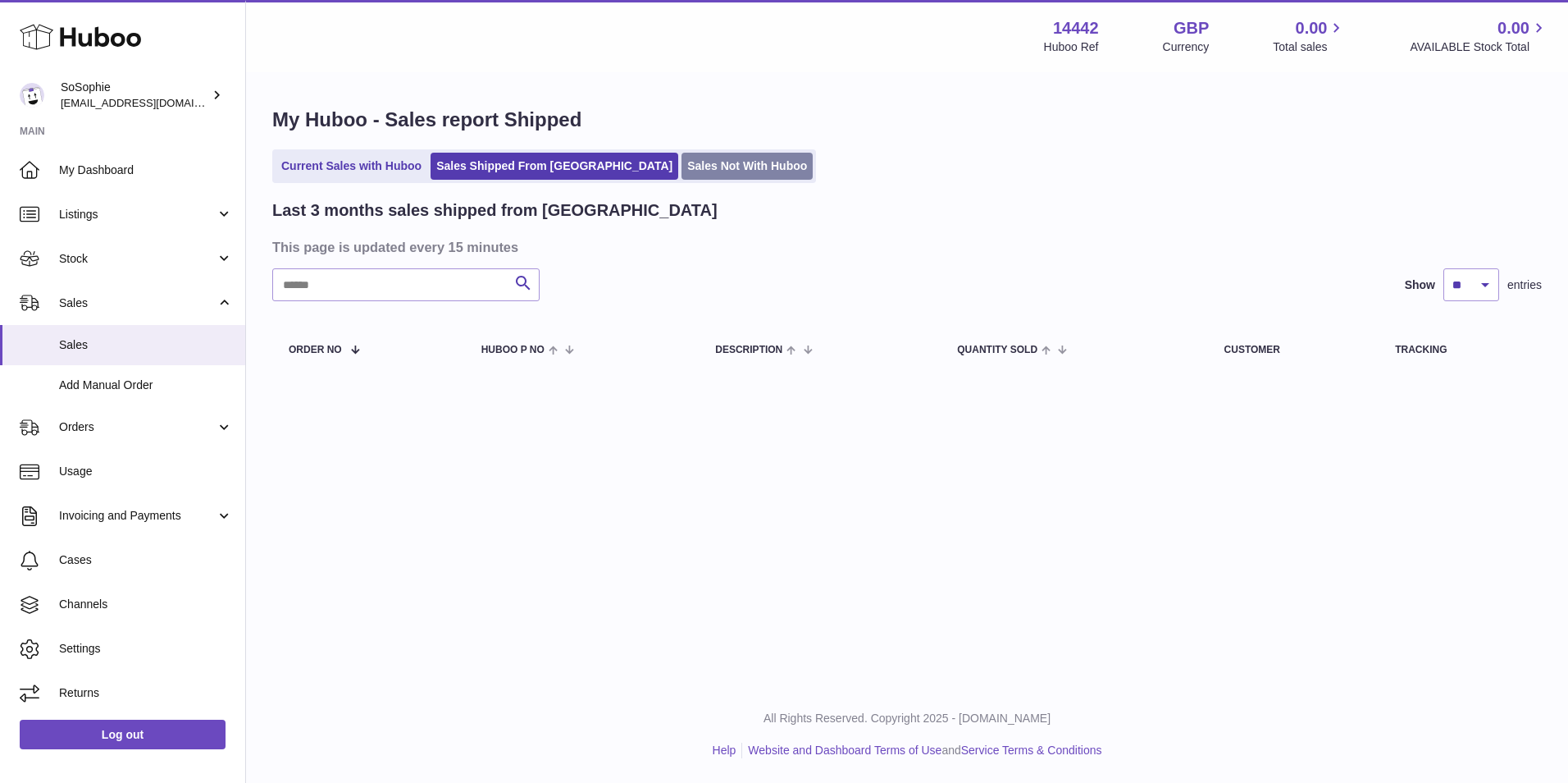
click at [681, 170] on link "Sales Not With Huboo" at bounding box center [747, 166] width 131 height 27
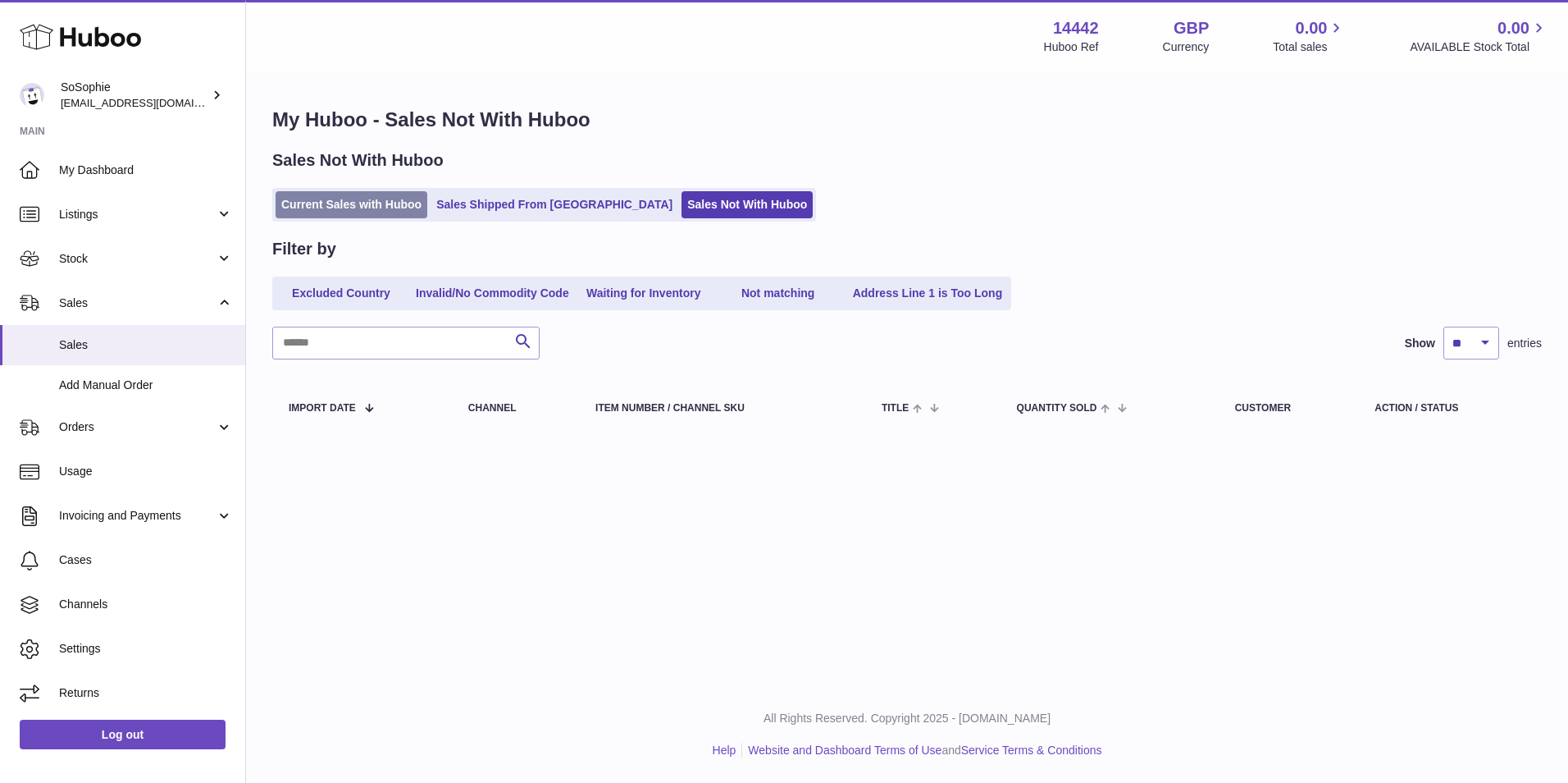
click at [364, 204] on link "Current Sales with Huboo" at bounding box center [351, 205] width 151 height 27
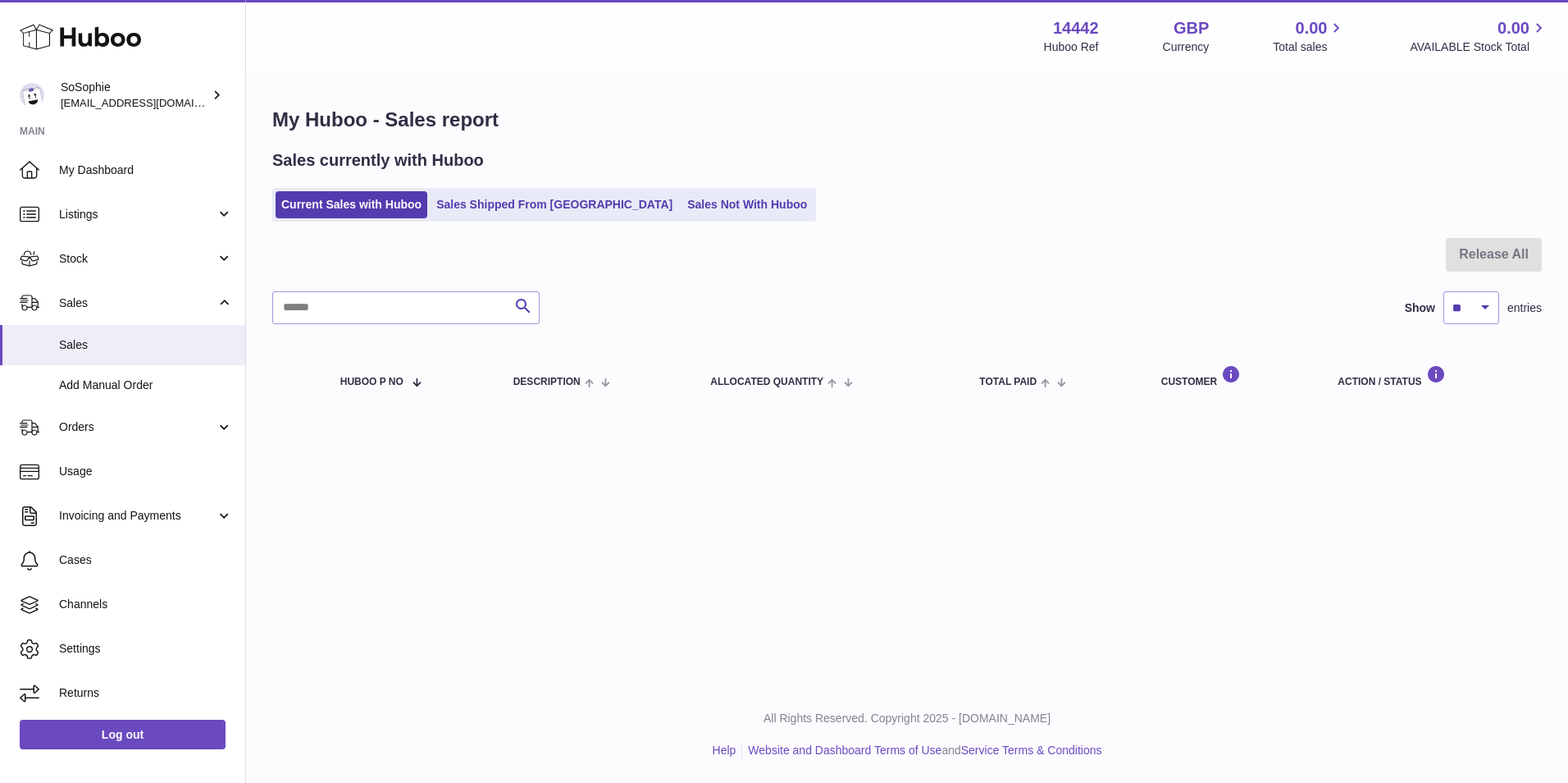
click at [855, 227] on div "My Huboo - Sales report Sales currently with Huboo Current Sales with Huboo Sal…" at bounding box center [907, 259] width 1322 height 371
click at [90, 251] on span "Stock" at bounding box center [137, 259] width 156 height 15
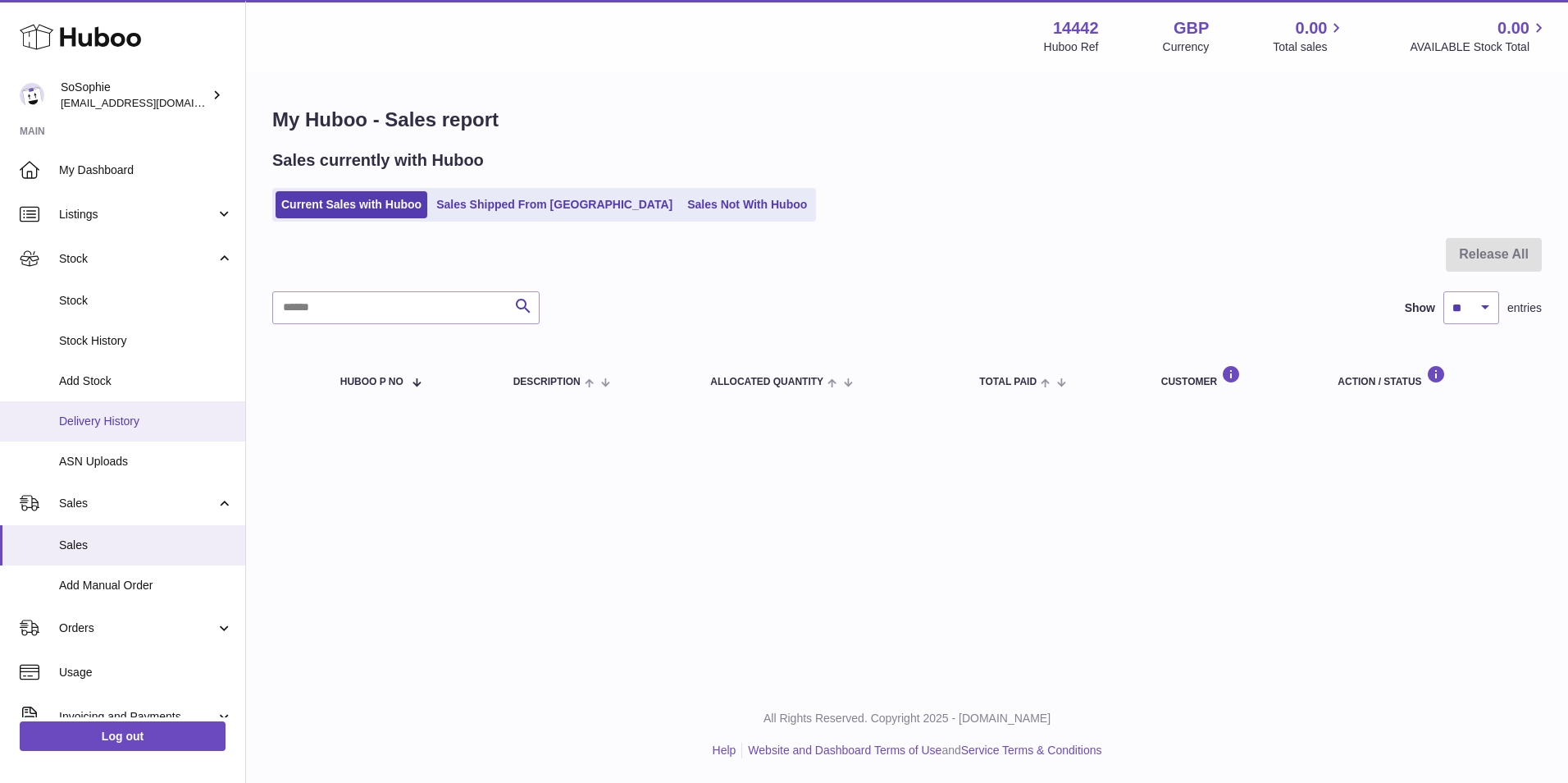
click at [84, 404] on link "Delivery History" at bounding box center [123, 422] width 245 height 41
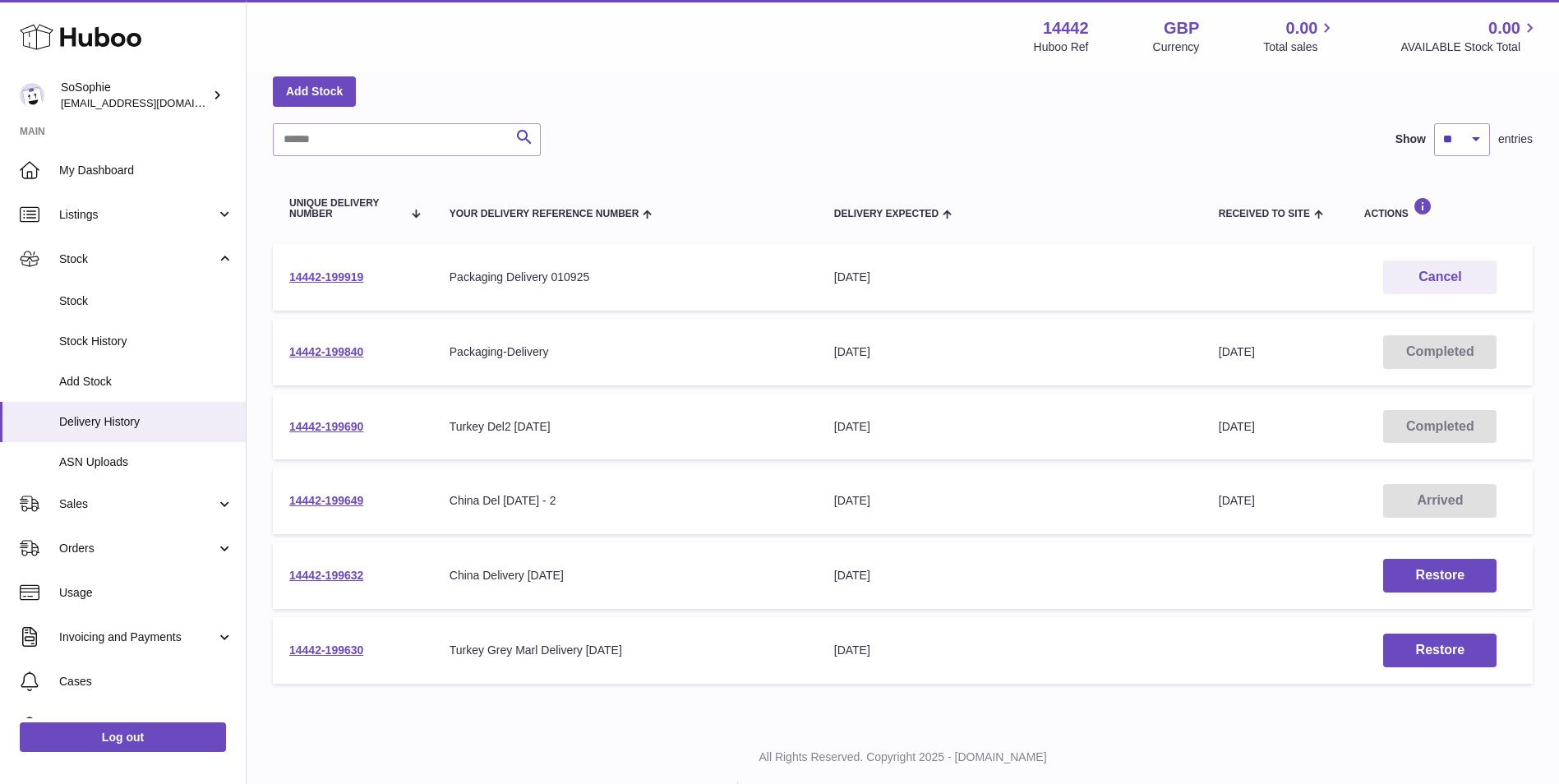
scroll to position [119, 0]
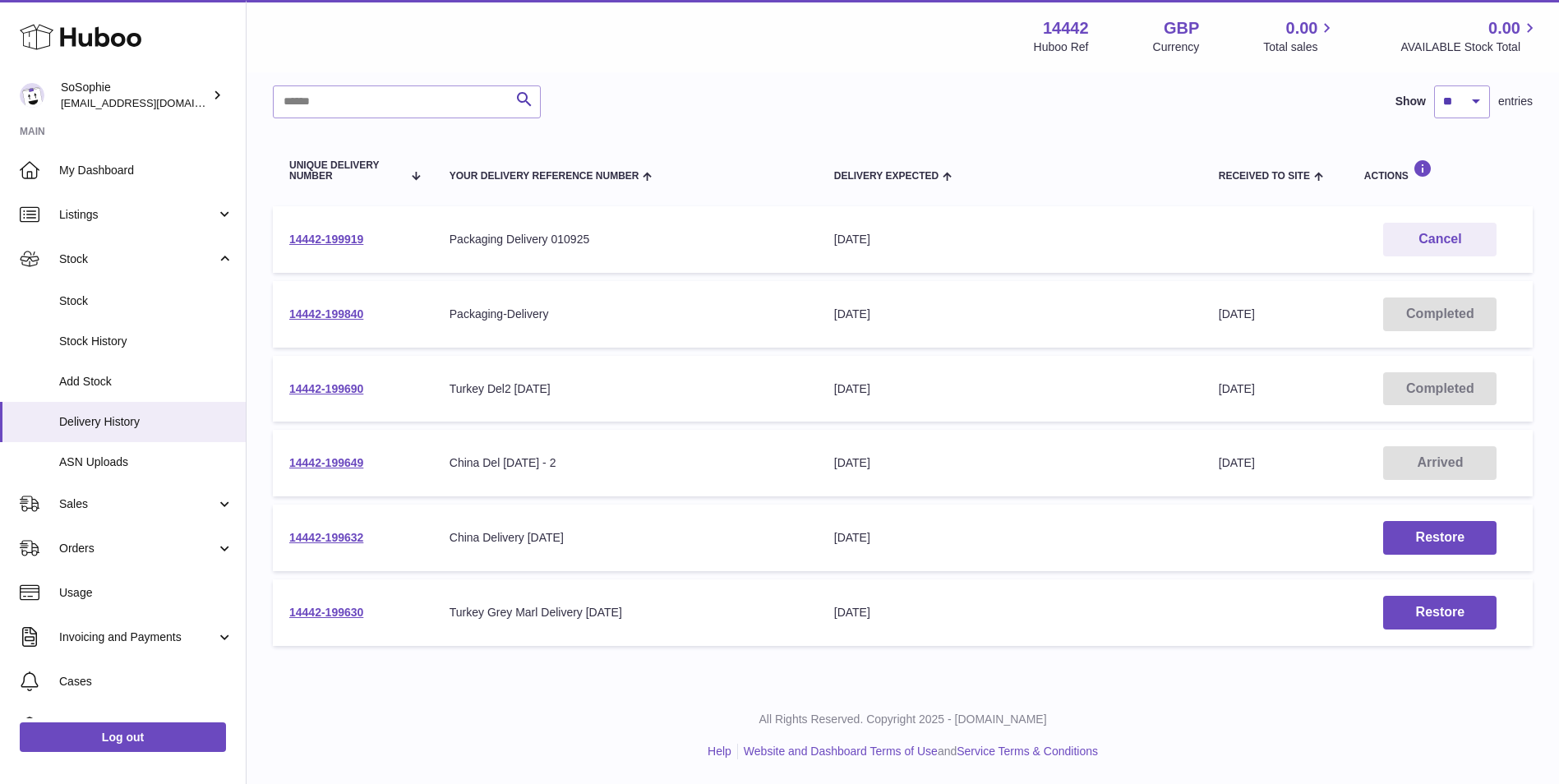
click at [596, 680] on div "Delivery list Add Stock Search Show ** ** ** *** entries Unique Delivery Number…" at bounding box center [902, 320] width 1312 height 732
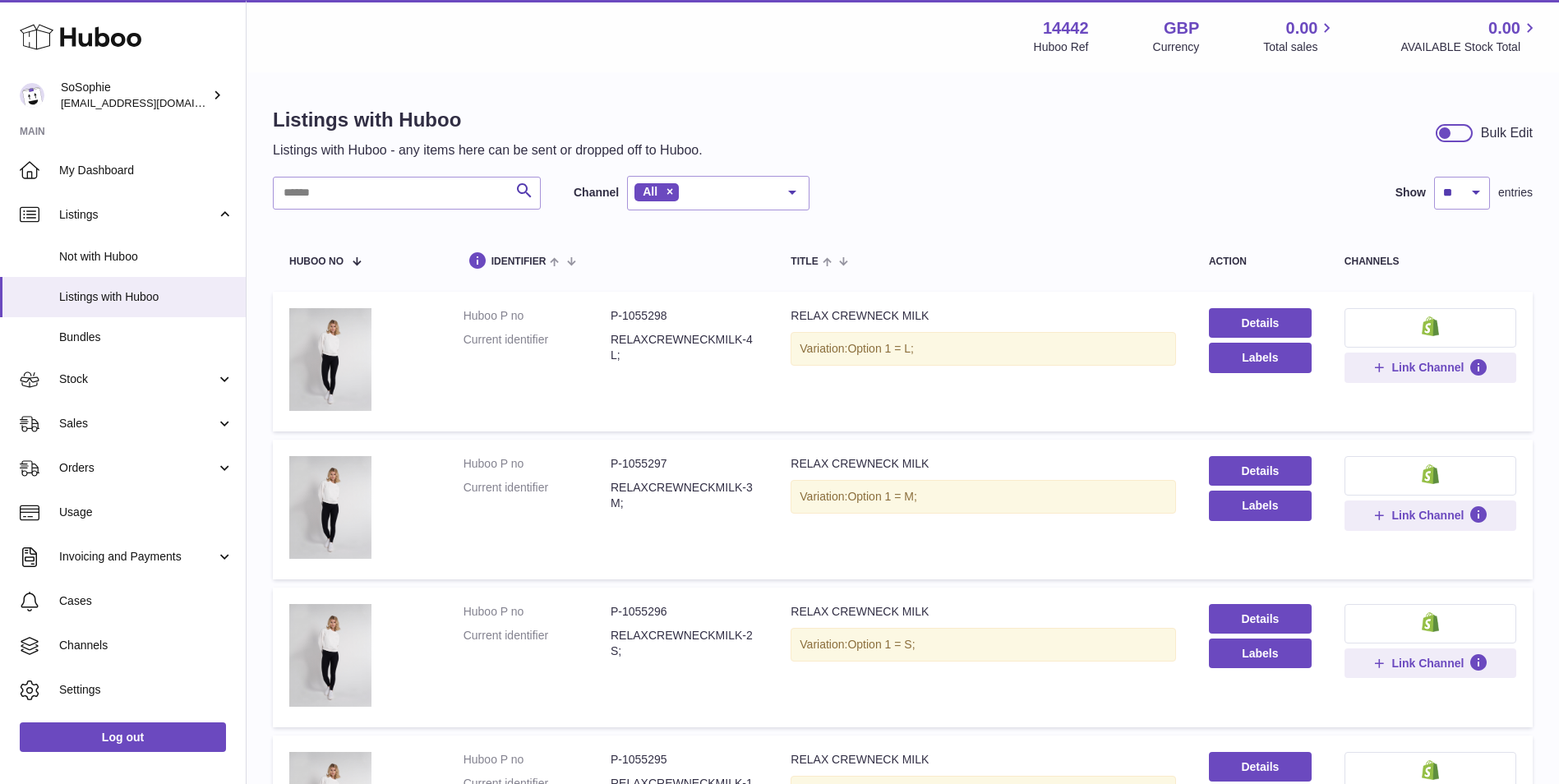
click at [951, 143] on div "Listings with Huboo Listings with Huboo - any items here can be sent or dropped…" at bounding box center [902, 132] width 1260 height 52
